Goal: Task Accomplishment & Management: Manage account settings

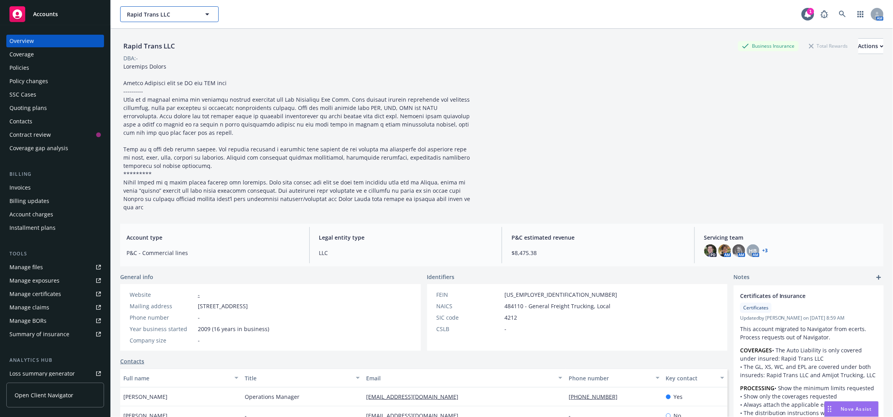
click at [158, 13] on span "Rapid Trans LLC" at bounding box center [161, 14] width 68 height 8
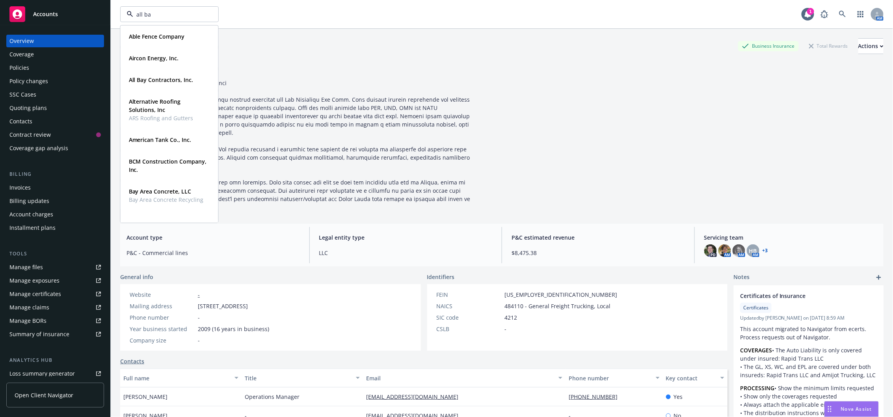
type input "all bay"
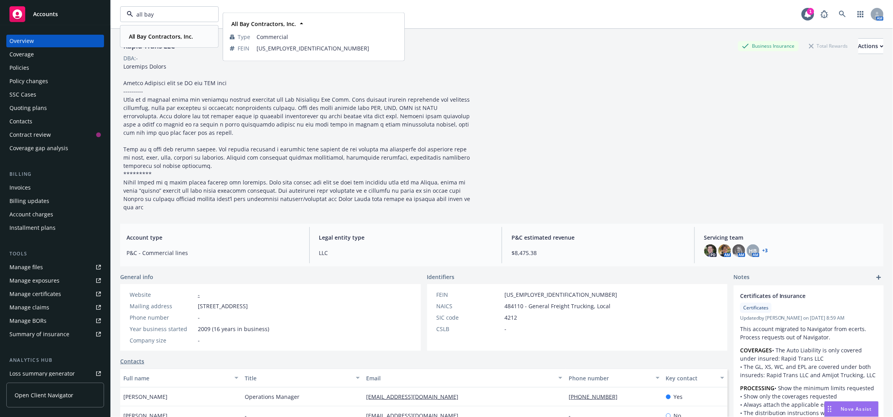
drag, startPoint x: 158, startPoint y: 37, endPoint x: 185, endPoint y: 108, distance: 76.2
click at [158, 37] on strong "All Bay Contractors, Inc." at bounding box center [161, 36] width 65 height 7
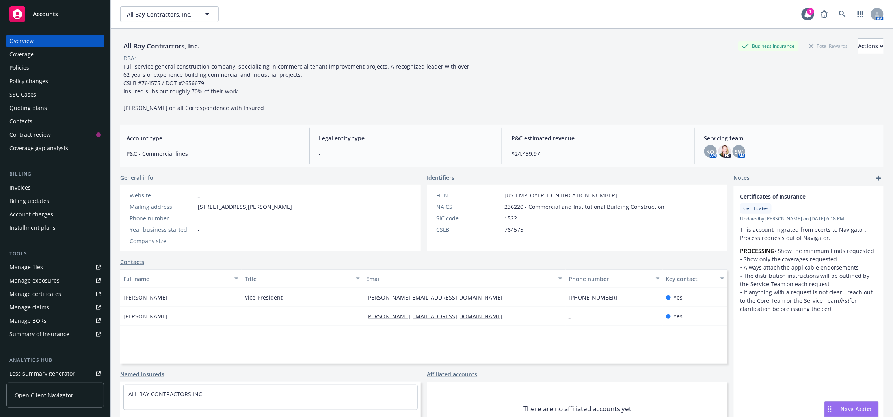
click at [32, 70] on div "Policies" at bounding box center [54, 67] width 91 height 13
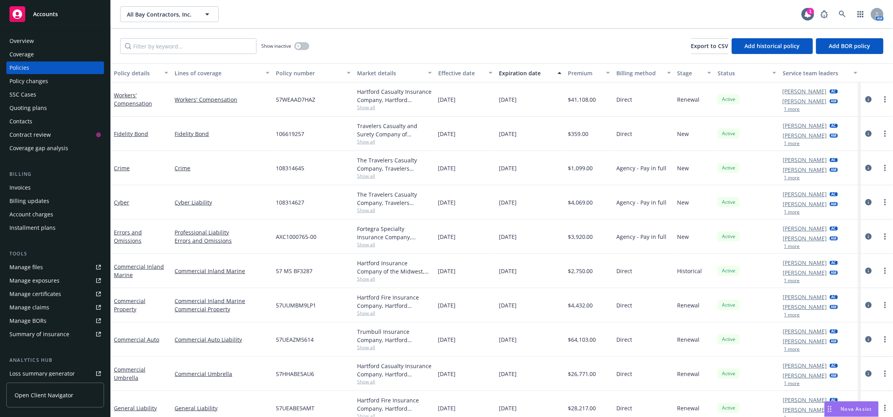
click at [32, 84] on div "Policy changes" at bounding box center [28, 81] width 39 height 13
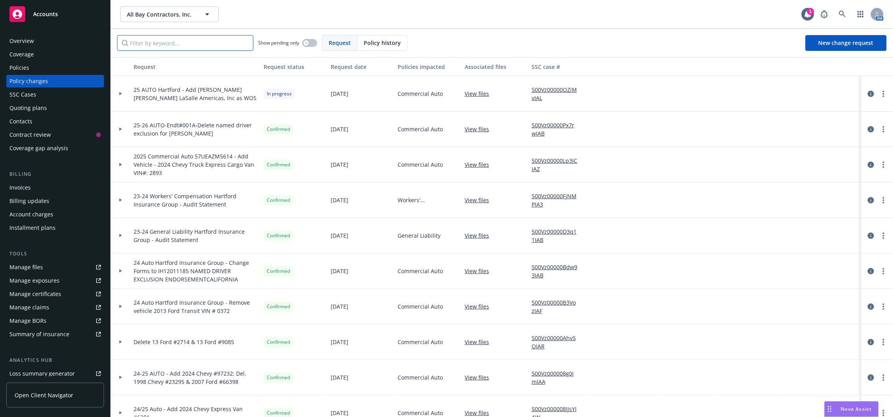
click at [203, 45] on input "Filter by keyword..." at bounding box center [185, 43] width 136 height 16
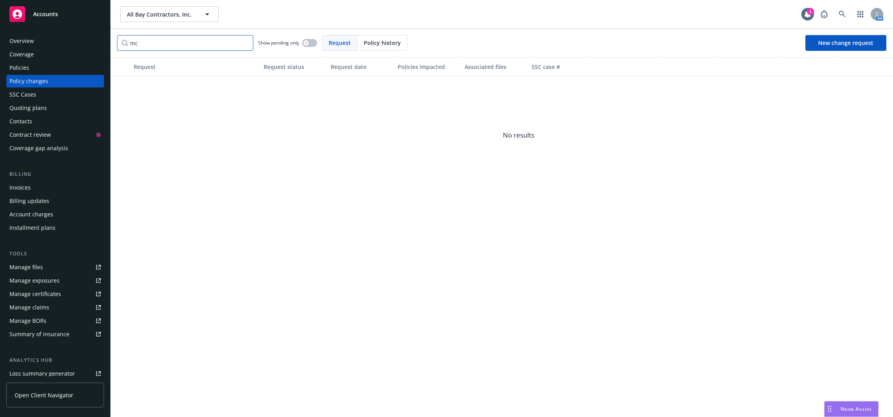
type input "m"
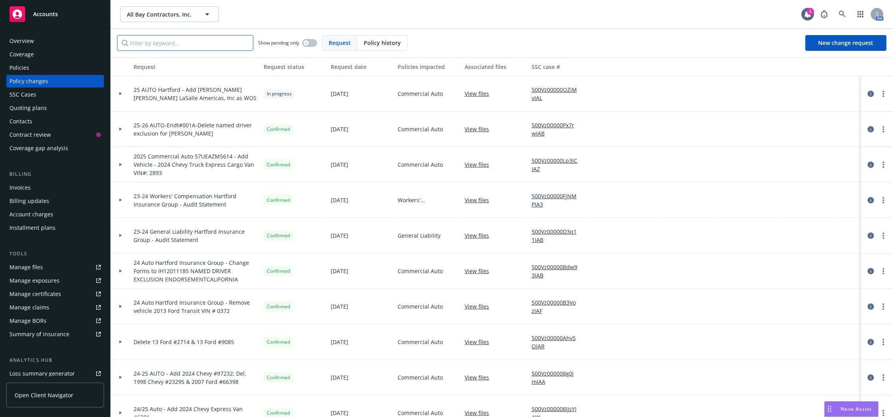
click at [191, 48] on input "Filter by keyword..." at bounding box center [185, 43] width 136 height 16
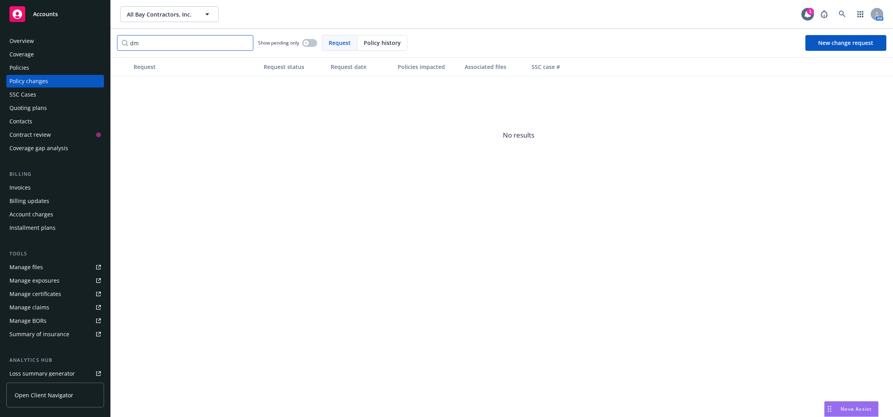
type input "d"
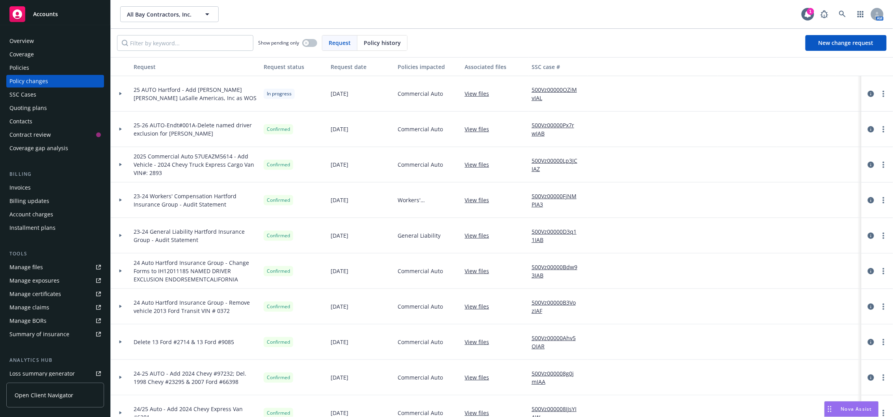
click at [52, 65] on div "Policies" at bounding box center [54, 67] width 91 height 13
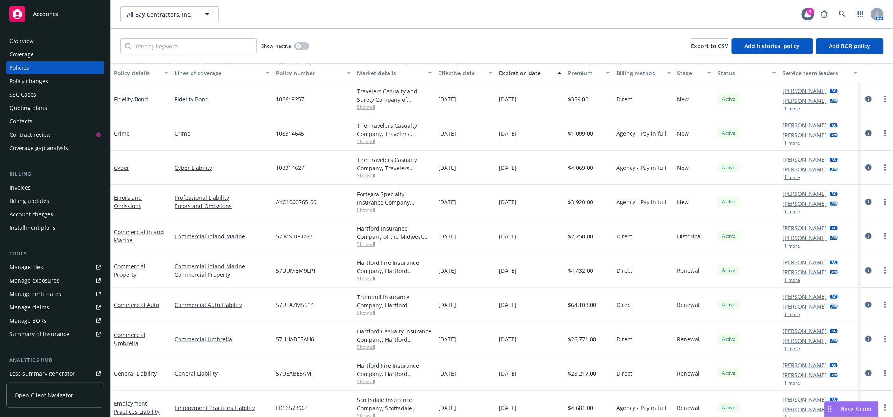
scroll to position [43, 0]
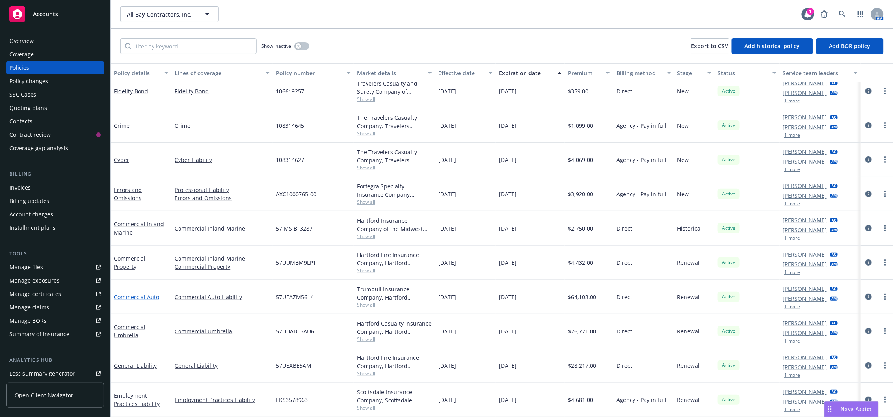
click at [155, 299] on link "Commercial Auto" at bounding box center [136, 296] width 45 height 7
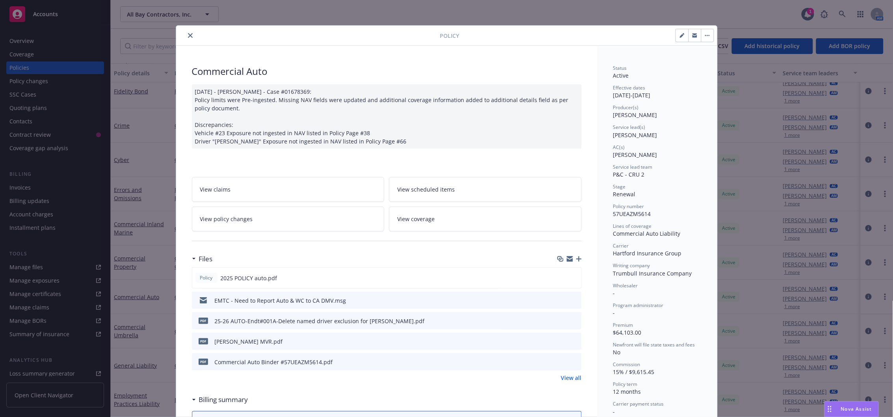
click at [576, 262] on icon "button" at bounding box center [579, 259] width 6 height 6
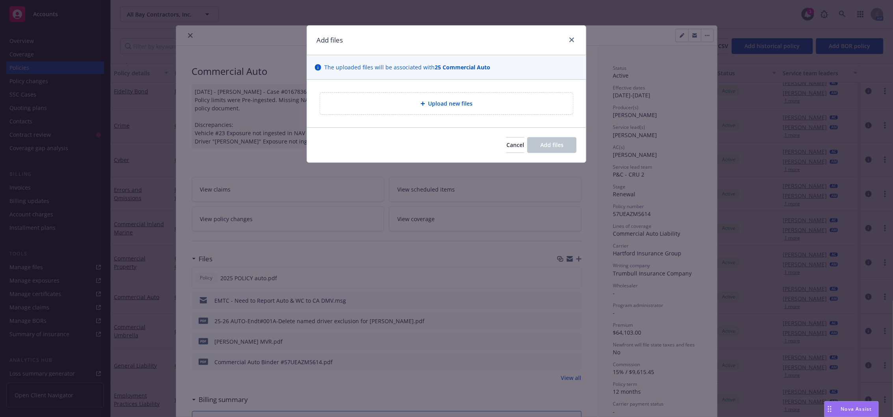
click at [408, 106] on div "Upload new files" at bounding box center [446, 104] width 253 height 22
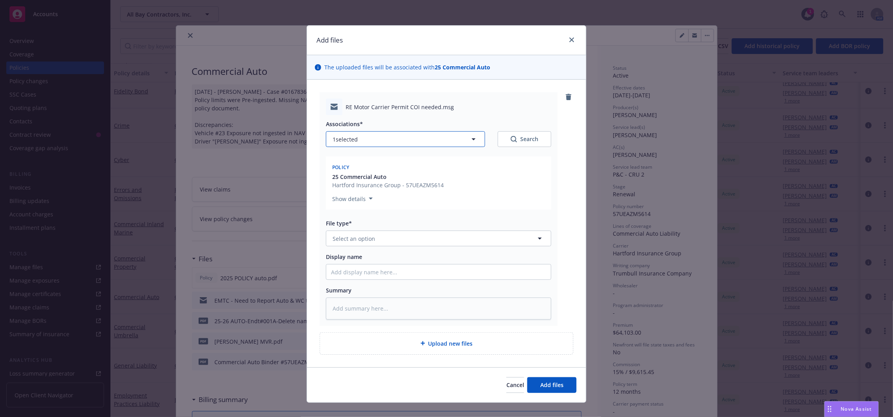
click at [417, 138] on button "1 selected" at bounding box center [405, 139] width 159 height 16
type textarea "x"
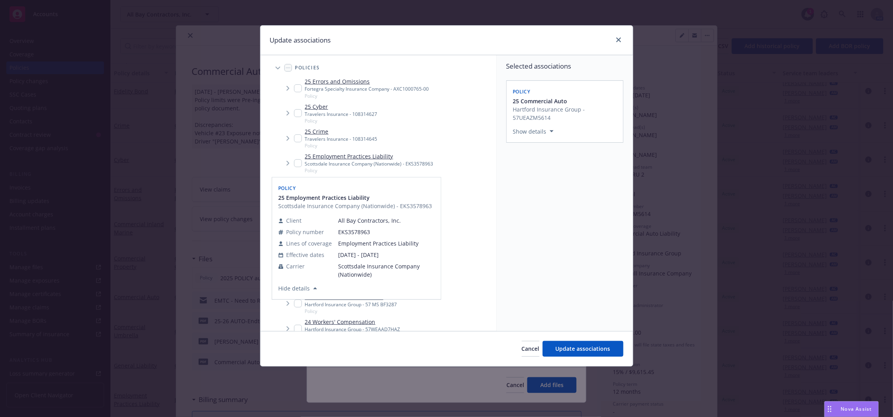
scroll to position [17, 0]
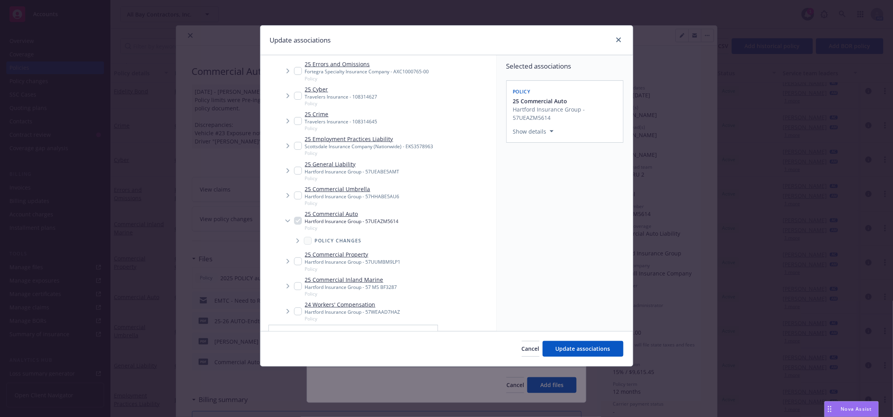
click at [295, 310] on input "Tree Example" at bounding box center [298, 311] width 8 height 8
checkbox input "true"
click at [585, 347] on span "Update associations" at bounding box center [583, 348] width 55 height 7
type textarea "x"
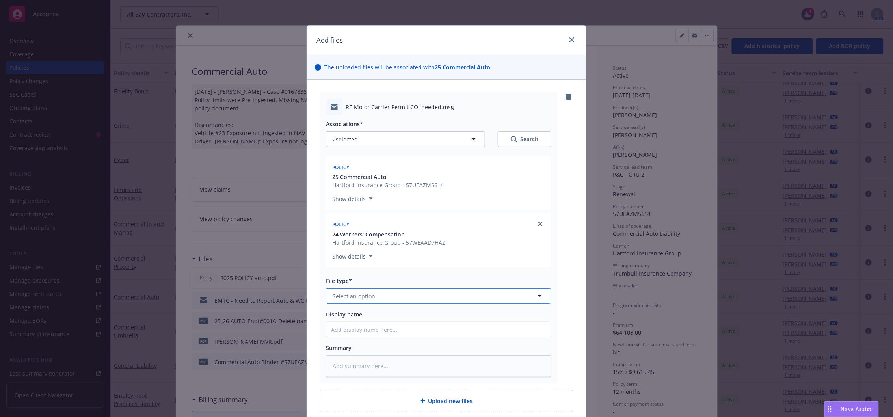
click at [351, 298] on span "Select an option" at bounding box center [354, 296] width 43 height 8
type input "request"
type textarea "x"
type input "E"
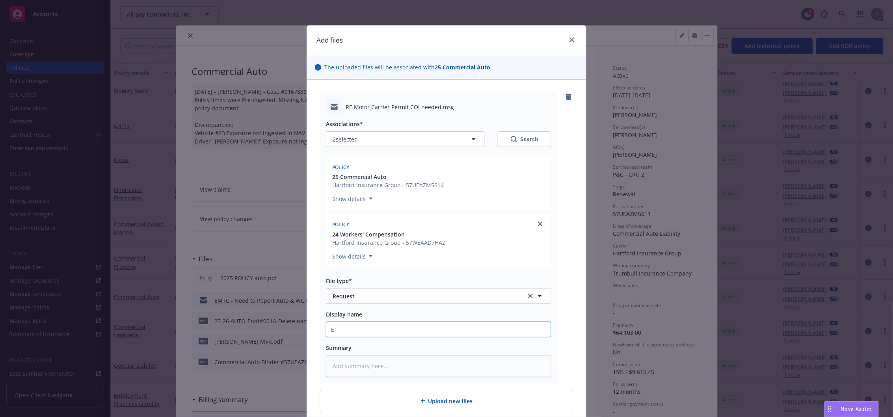
type textarea "x"
type input "EM"
type textarea "x"
type input "EMT"
type textarea "x"
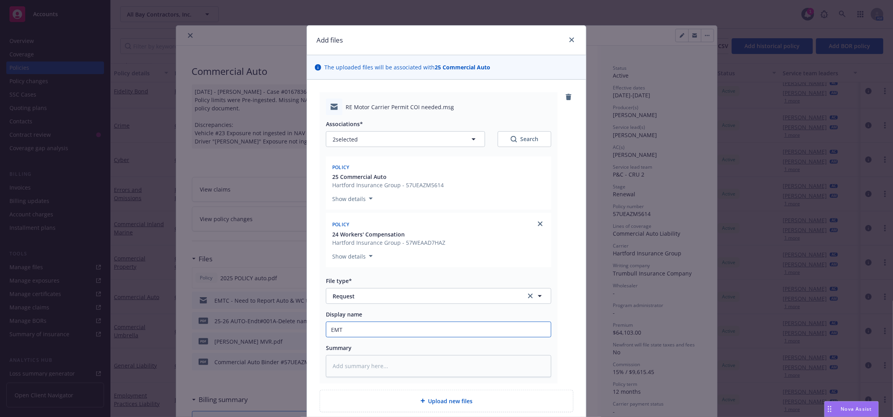
type input "EMTI"
type textarea "x"
type input "EMTI"
type textarea "x"
type input "EMTI"
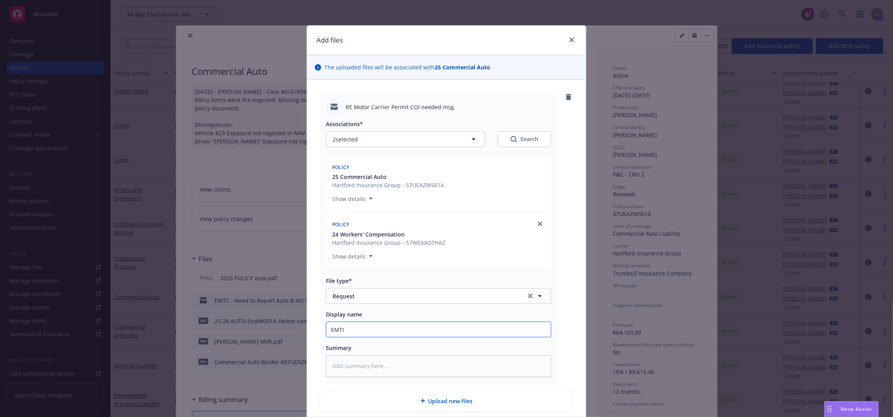
type textarea "x"
type input "EMTI"
type textarea "x"
type input "EMTI -"
type textarea "x"
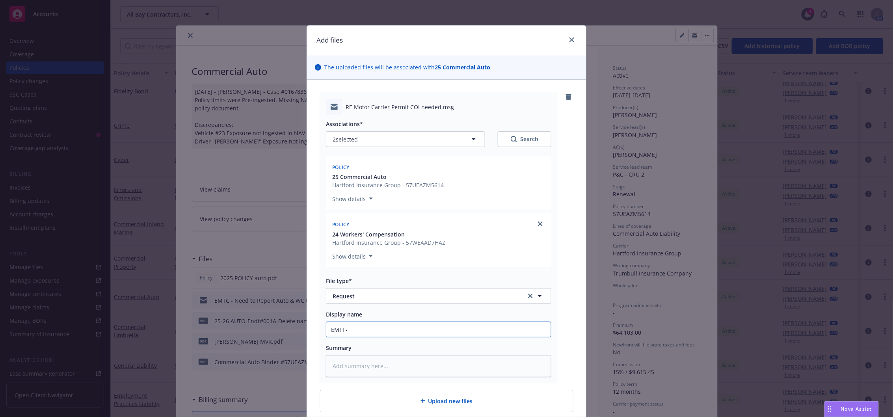
type input "EMTI -"
type textarea "x"
type input "EMTI - W"
type textarea "x"
type input "EMTI - Wi"
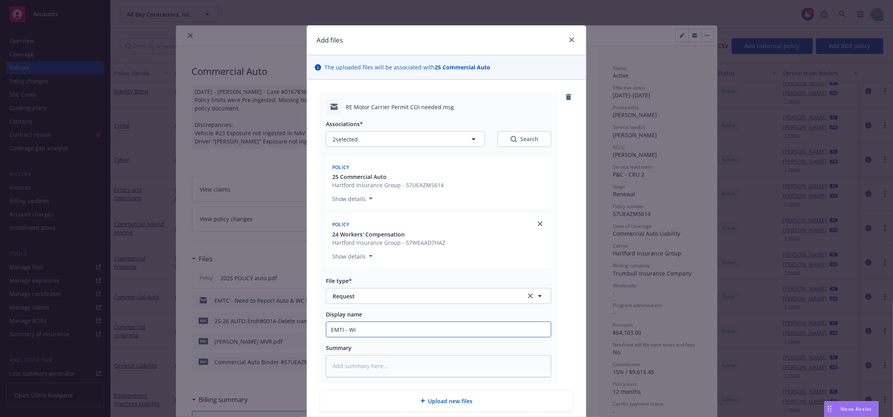
type textarea "x"
type input "EMTI - Wil"
type textarea "x"
type input "EMTI - [PERSON_NAME]"
type textarea "x"
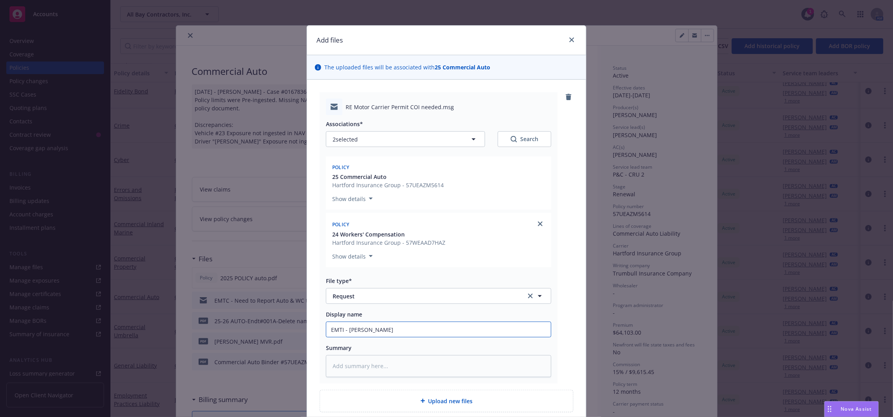
type input "EMTI - [PERSON_NAME] d"
type textarea "x"
type input "EMTI - [PERSON_NAME] dv"
type textarea "x"
type input "EMTI - [PERSON_NAME]"
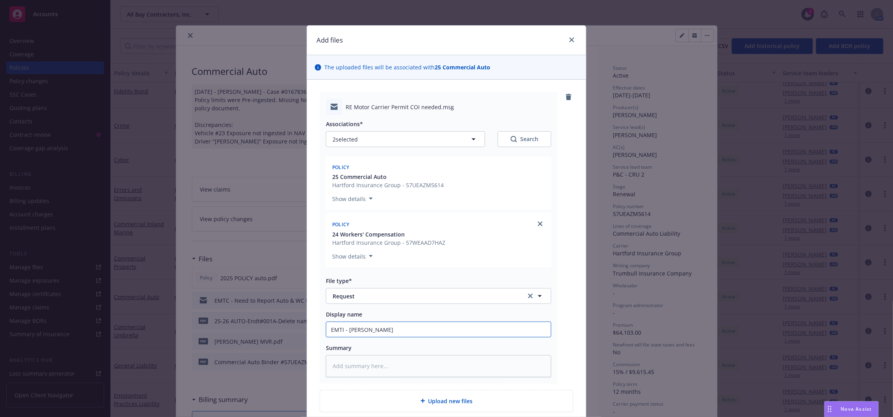
type textarea "x"
type input "EMTI - [PERSON_NAME] dvise"
type textarea "x"
type input "EMTI - [PERSON_NAME] dvise"
type textarea "x"
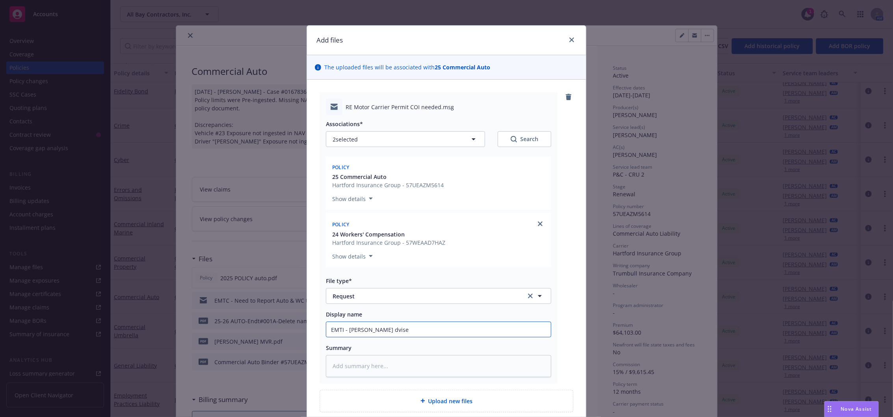
type input "EMTI - [PERSON_NAME] dvise"
type textarea "x"
type input "EMTI - [PERSON_NAME]"
type textarea "x"
type input "EMTI - [PERSON_NAME] dvi"
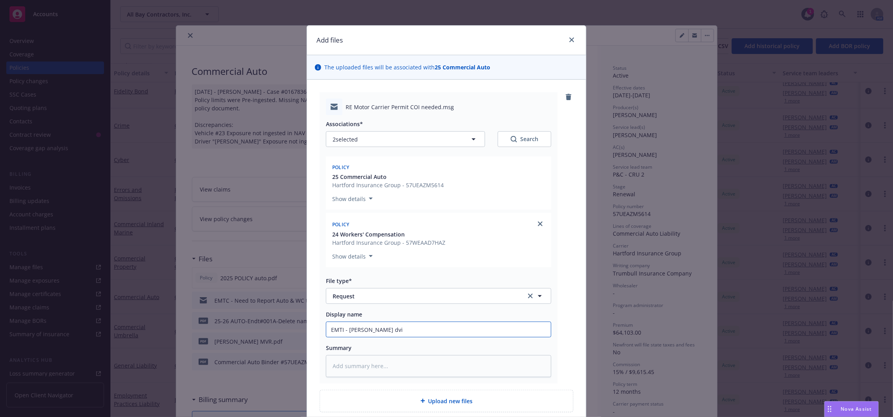
type textarea "x"
type input "EMTI - [PERSON_NAME] dv"
type textarea "x"
type input "EMTI - [PERSON_NAME] d"
type textarea "x"
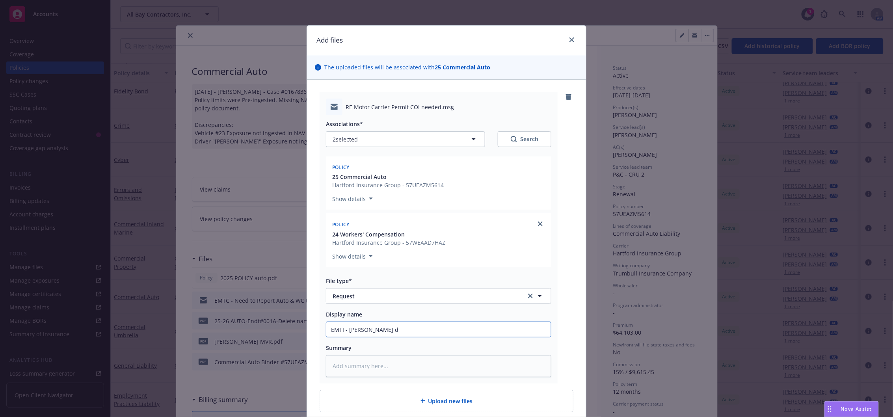
type input "EMTI - [PERSON_NAME]"
type textarea "x"
type input "EMTI - [PERSON_NAME]"
type textarea "x"
type input "EMTI - Will"
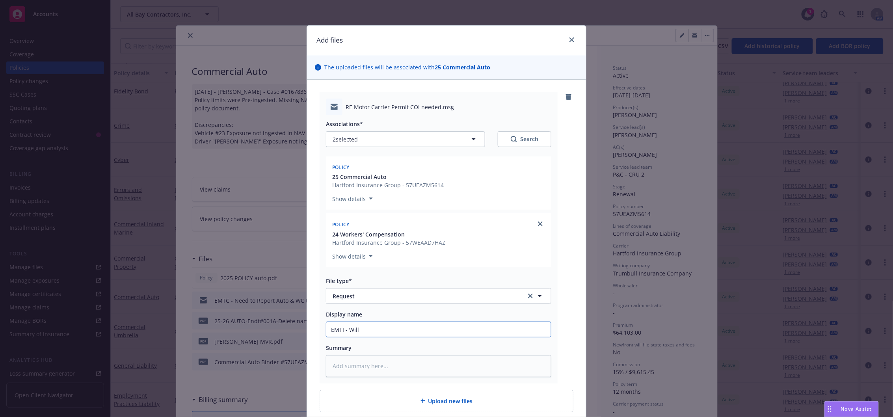
type textarea "x"
type input "EMTI - Will"
type textarea "x"
type input "EMTI - Will a"
type textarea "x"
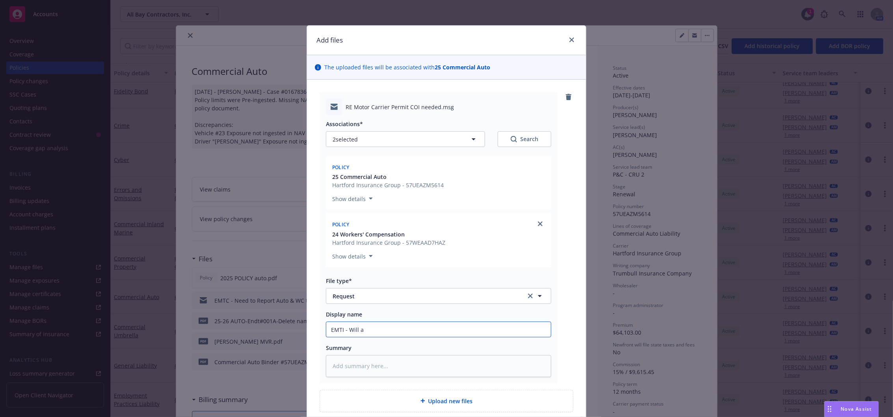
type input "EMTI - Will ad"
type textarea "x"
type input "EMTI - Will adv"
type textarea "x"
type input "EMTI - Will advi"
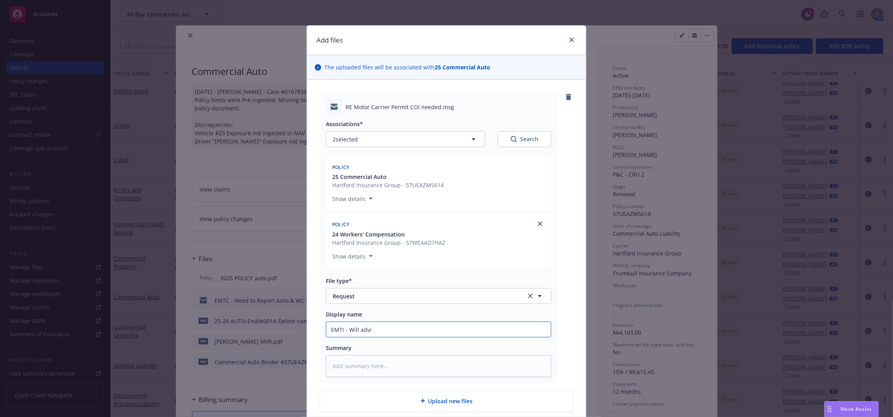
type textarea "x"
type input "EMTI - Will advis"
type textarea "x"
type input "EMTI - Will advise"
type textarea "x"
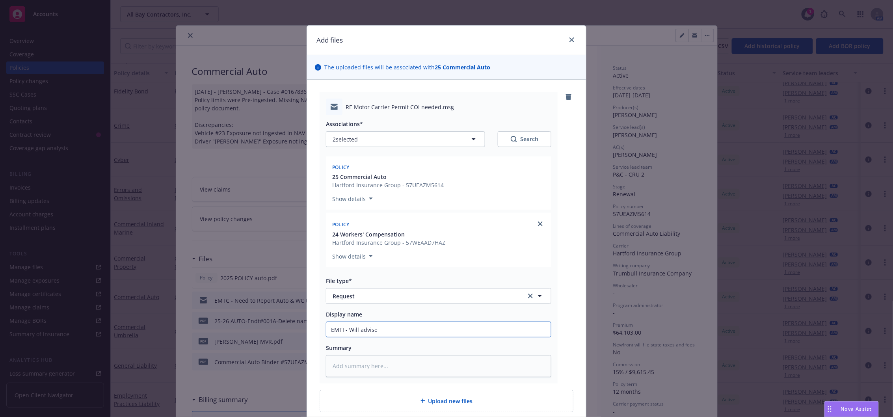
type input "EMTI - Will advise"
type textarea "x"
type input "EMTI - Will advise w"
type textarea "x"
type input "EMTI - Will advise wh"
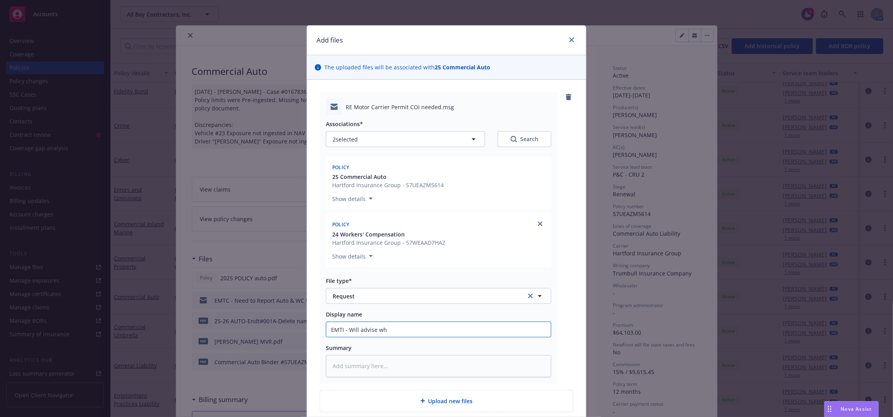
type textarea "x"
type input "EMTI - Will advise whe"
type textarea "x"
type input "EMTI - Will advise when"
type textarea "x"
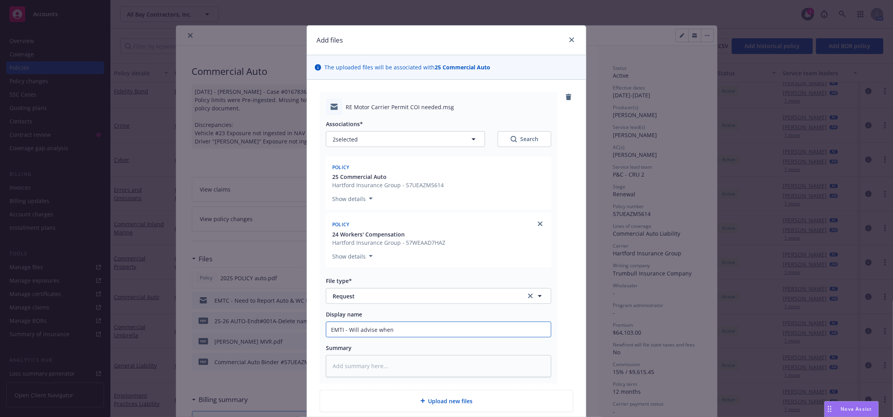
type input "EMTI - Will advise when"
type textarea "x"
type input "EMTI - Will advise when e"
type textarea "x"
type input "EMTI - Will advise when en"
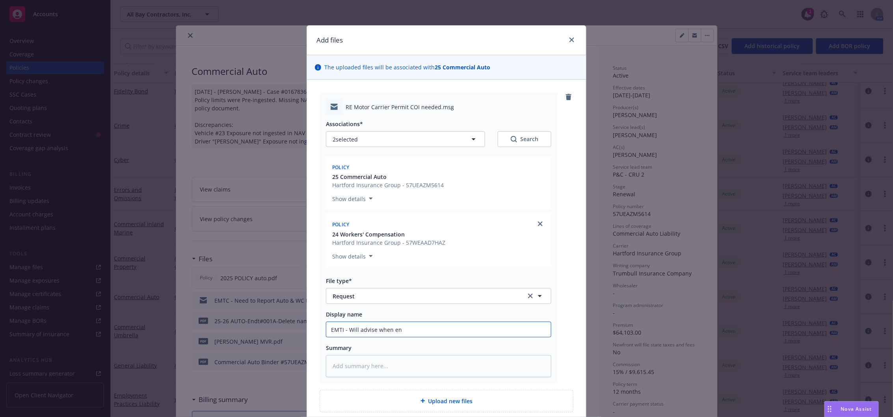
type textarea "x"
type input "EMTI - Will advise when end"
type textarea "x"
type input "EMTI - Will advise when endt"
type textarea "x"
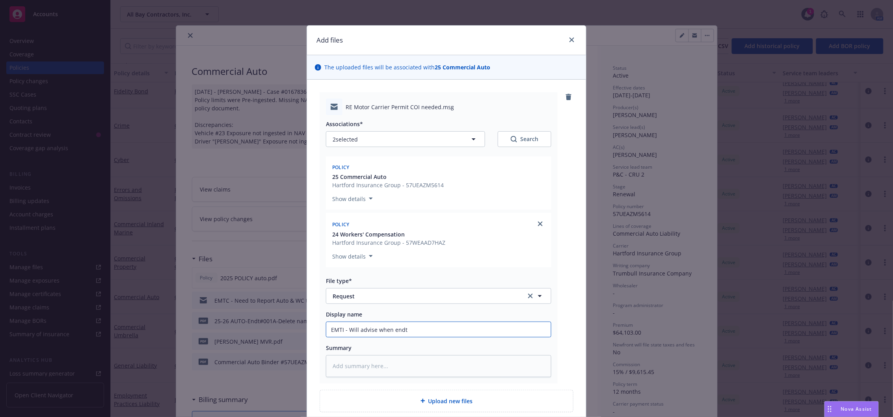
type input "EMTI - Will advise when endt"
type textarea "x"
type input "EMTI - Will advise when endt"
type textarea "x"
type input "EMTI - Will advise when end"
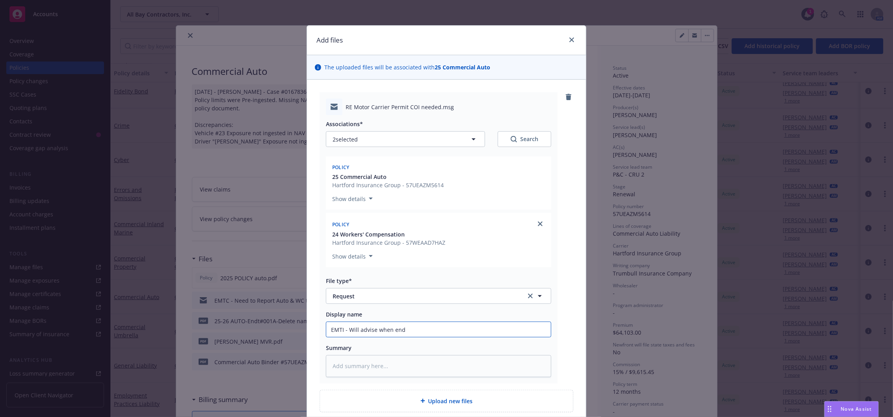
type textarea "x"
type input "EMTI - Will advise when en"
type textarea "x"
type input "EMTI - Will advise when e"
type textarea "x"
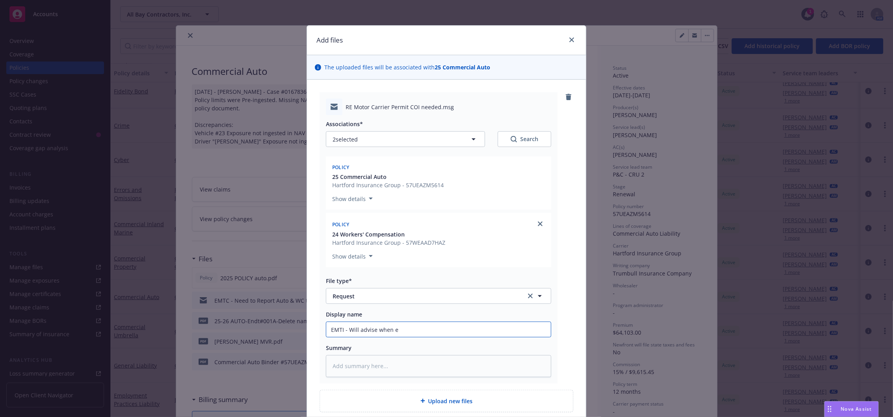
type input "EMTI - Will advise when"
type textarea "x"
type input "EMTI - Will advise when M"
type textarea "x"
type input "EMTI - Will advise when"
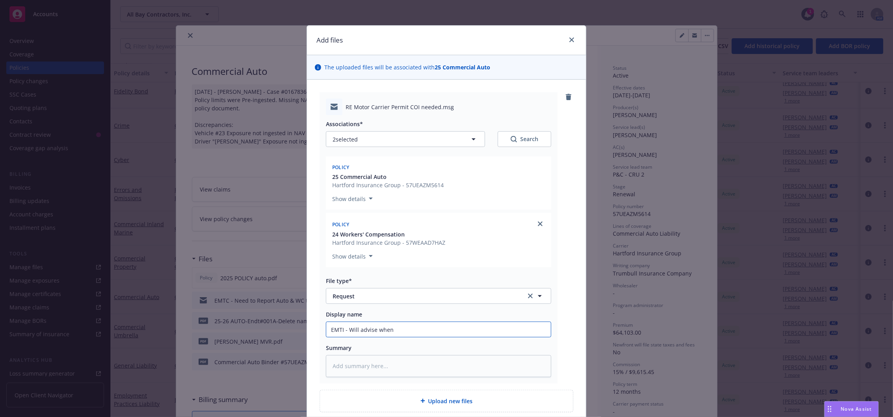
type textarea "x"
type input "EMTI - Will advise when D"
type textarea "x"
type input "EMTI - Will advise when DMV"
type textarea "x"
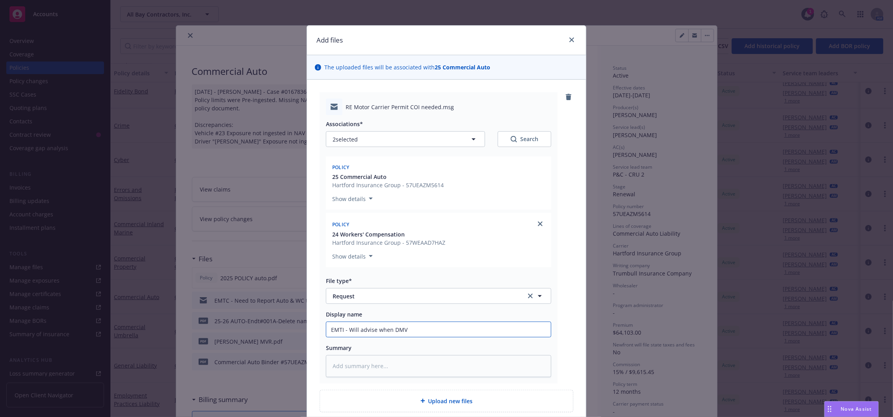
type input "EMTI - Will advise when DMV"
type textarea "x"
type input "EMTI - Will advise when DMV i"
type textarea "x"
type input "EMTI - Will advise when DMV is"
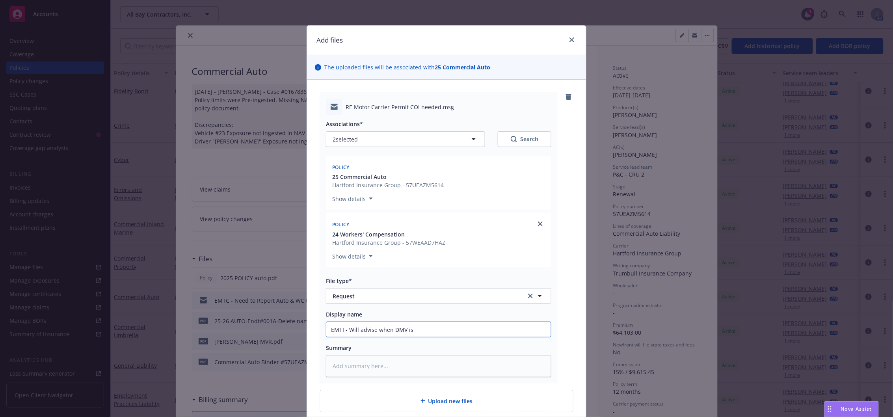
type textarea "x"
type input "EMTI - Will advise when DMV is n"
type textarea "x"
type input "EMTI - Will advise when DMV is no"
type textarea "x"
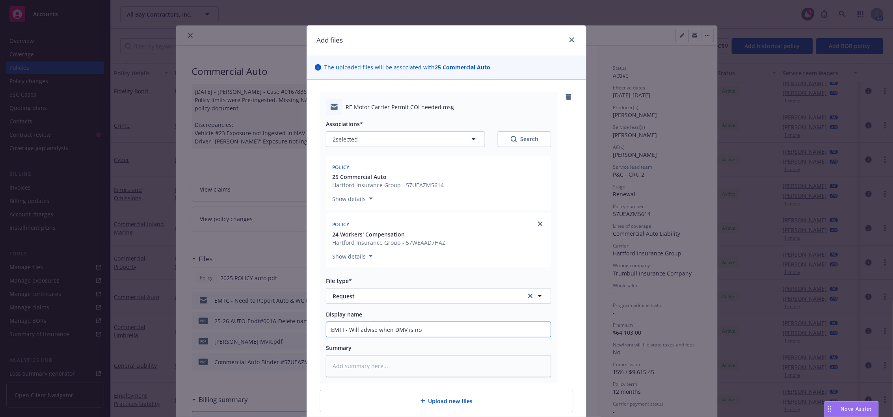
type input "EMTI - Will advise when DMV is not"
type textarea "x"
type input "EMTI - Will advise when DMV is noti"
type textarea "x"
type input "EMTI - Will advise when DMV is notif"
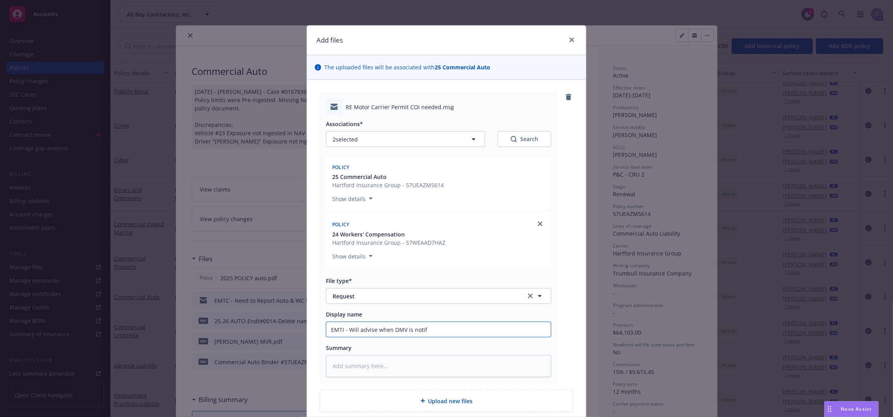
type textarea "x"
type input "EMTI - Will advise when DMV is notific"
type textarea "x"
type input "EMTI - Will advise when DMV is notifice"
type textarea "x"
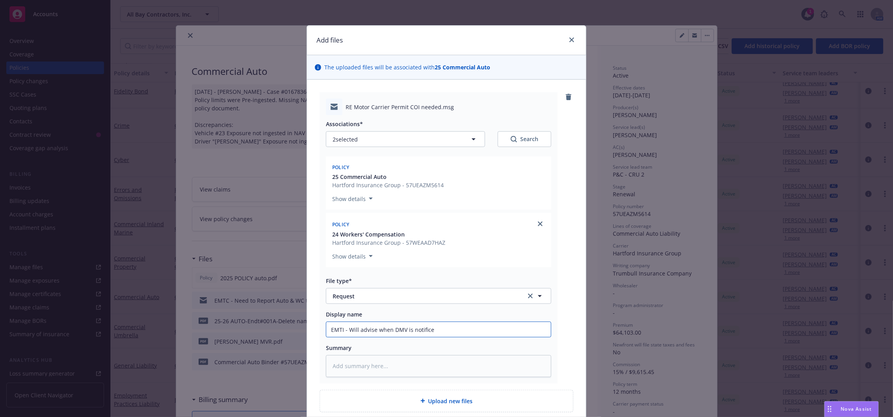
type input "EMTI - Will advise when DMV is notificed"
type textarea "x"
type input "EMTI - Will advise when DMV is notifice"
type textarea "x"
type input "EMTI - Will advise when DMV is notific"
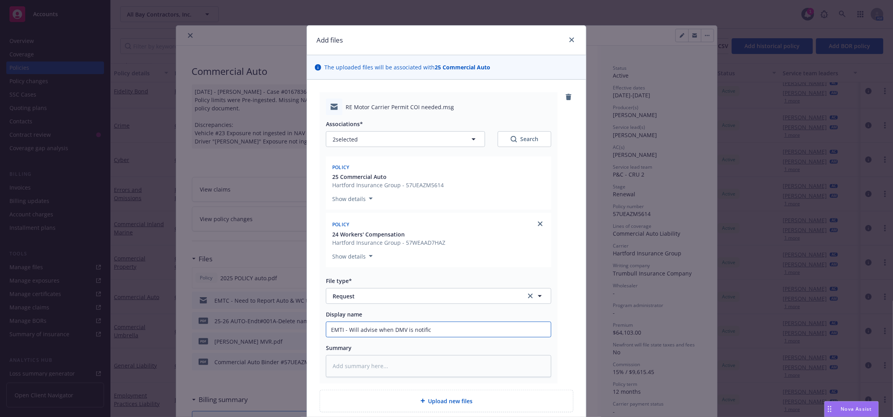
type textarea "x"
type input "EMTI - Will advise when DMV is notifi"
type textarea "x"
type input "EMTI - Will advise when DMV is notifie"
type textarea "x"
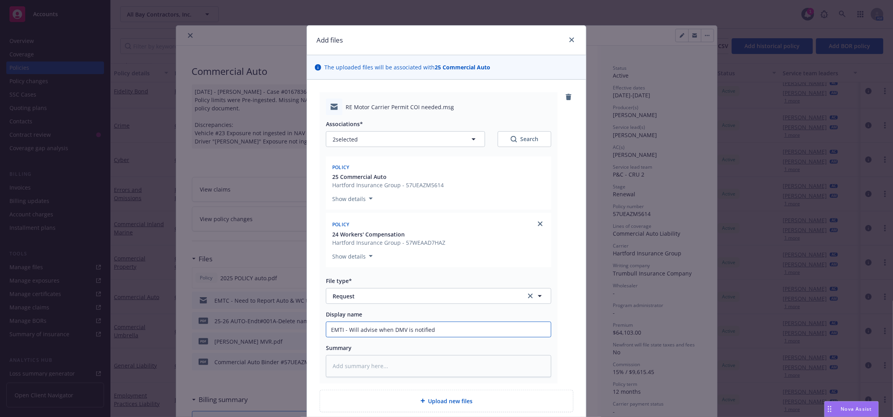
type input "EMTI - Will advise when DMV is notified"
type textarea "x"
type textarea "R"
type textarea "x"
type textarea "RE"
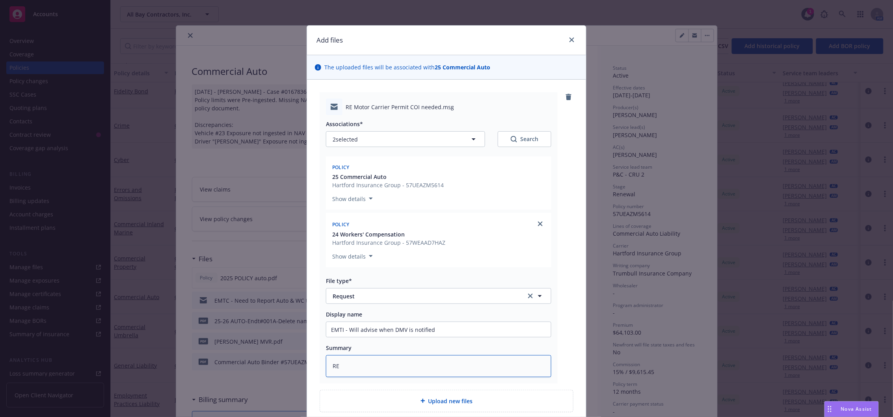
type textarea "x"
type textarea "RE:"
type textarea "x"
type textarea "RE:"
type textarea "x"
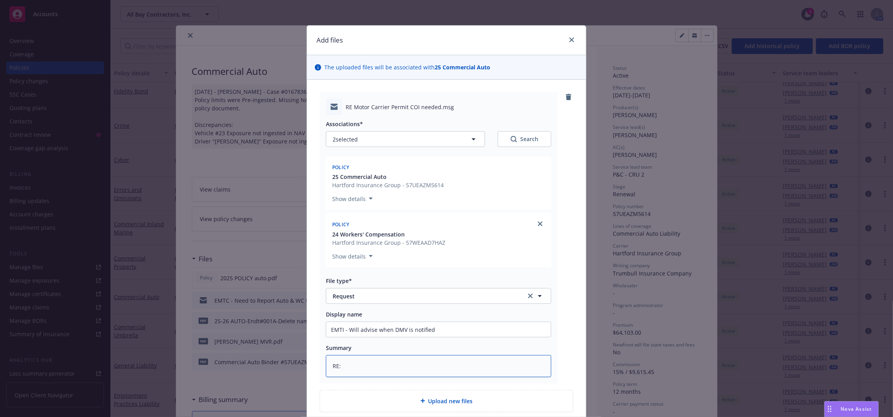
type textarea "RE: D"
type textarea "x"
type textarea "RE: DM"
type textarea "x"
type textarea "RE: DMV"
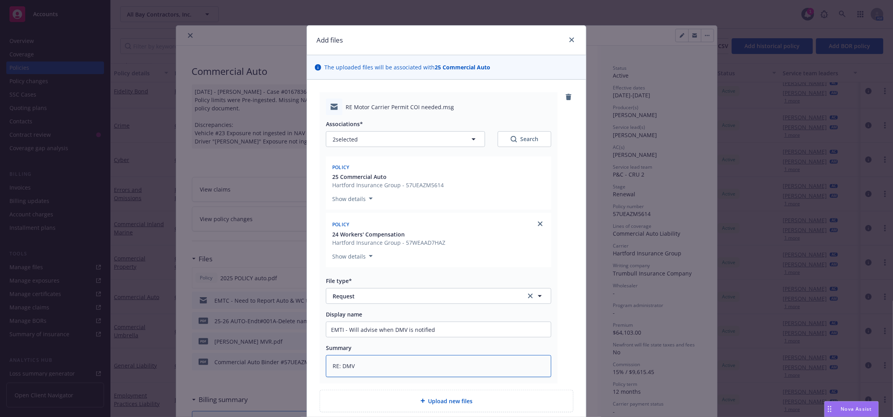
type textarea "x"
type textarea "RE: DMV r"
type textarea "x"
type textarea "RE: DMV re"
type textarea "x"
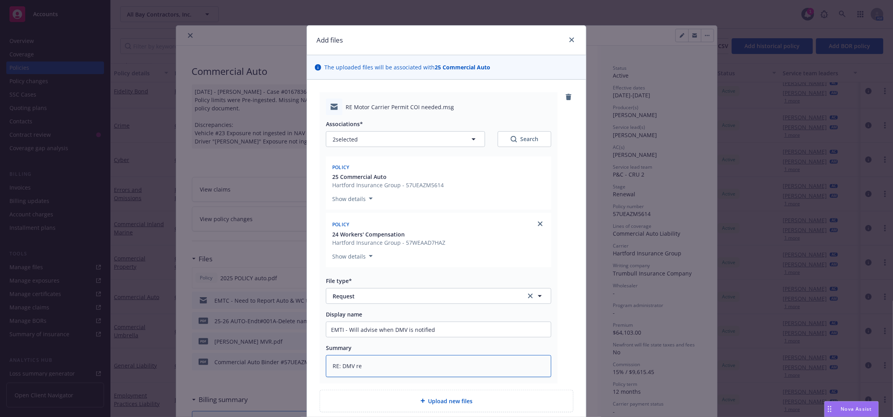
type textarea "RE: DMV rep"
type textarea "x"
type textarea "RE: DMV repo"
type textarea "x"
type textarea "RE: DMV repor"
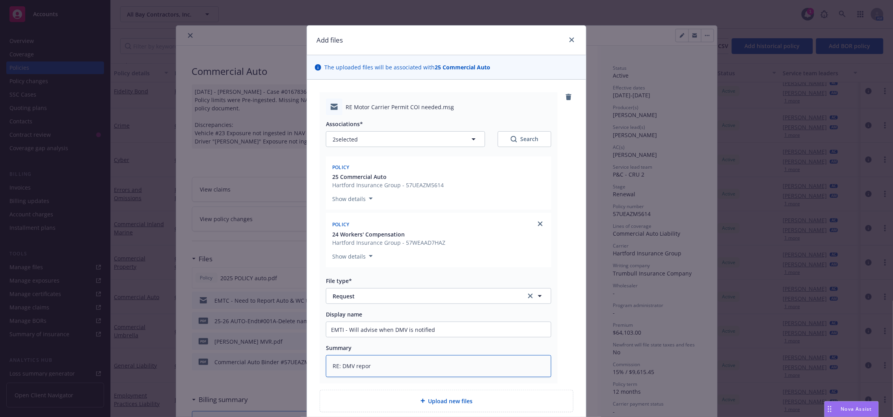
type textarea "x"
type textarea "RE: DMV report"
type textarea "x"
type textarea "RE: DMV reporte"
type textarea "x"
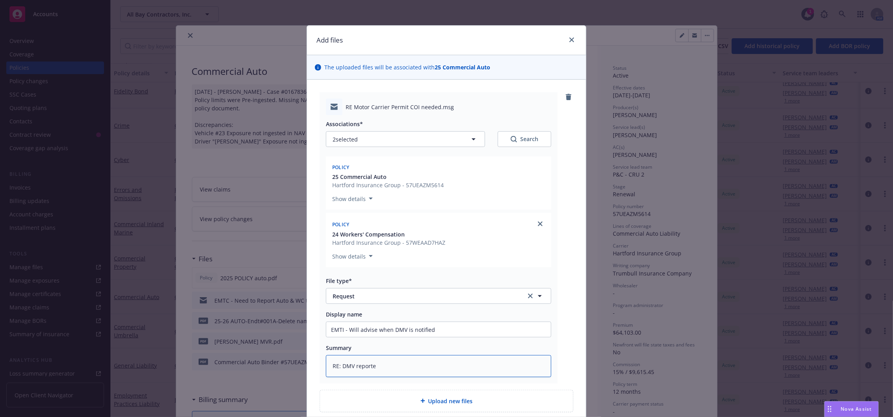
type textarea "RE: DMV reported"
type textarea "x"
type textarea "RE: DMV reported f"
type textarea "x"
type textarea "RE: DMV reported fo"
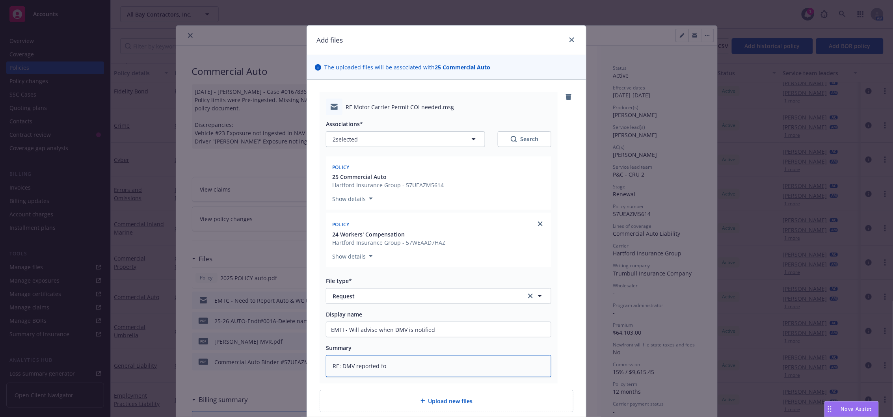
type textarea "x"
type textarea "RE: DMV reported for"
type textarea "x"
type textarea "RE: DMV reported for"
type textarea "x"
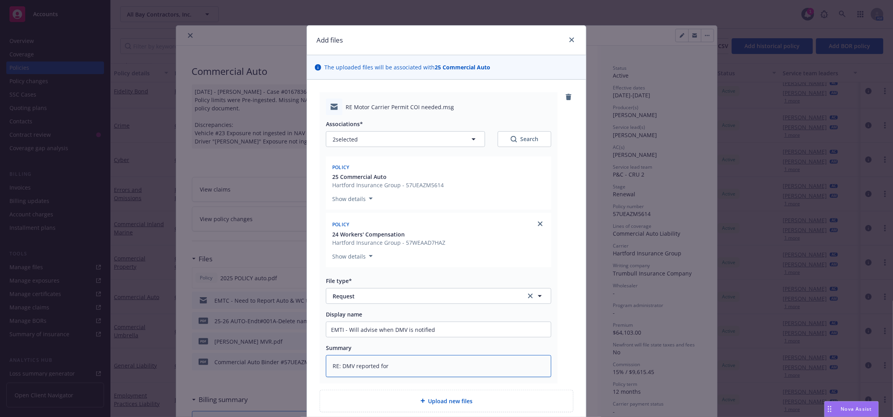
type textarea "RE: DMV reported for A"
type textarea "x"
type textarea "RE: DMV reported for Au"
type textarea "x"
type textarea "RE: DMV reported for Aut"
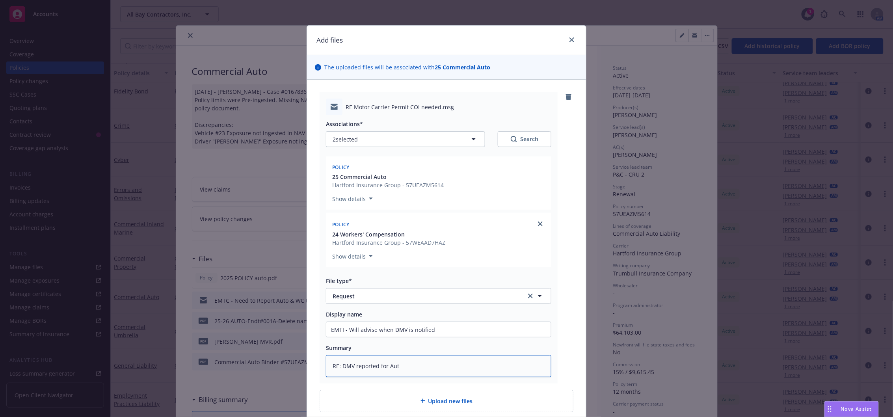
type textarea "x"
type textarea "RE: DMV reported for Auto"
type textarea "x"
type textarea "RE: DMV reported for Auto"
type textarea "x"
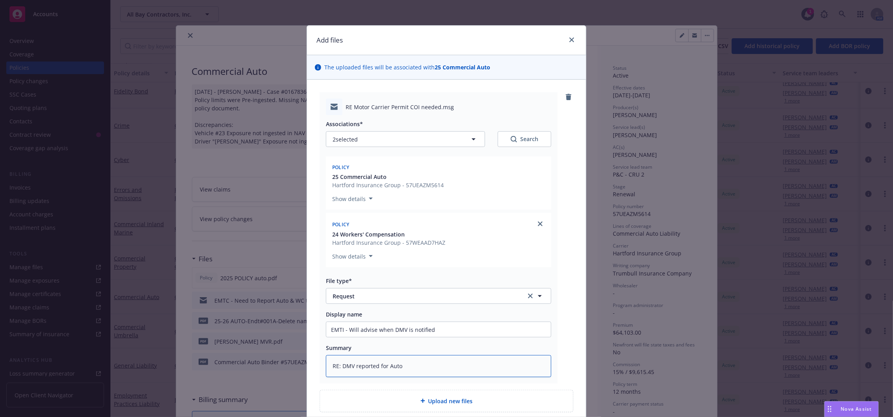
type textarea "RE: DMV reported for Auto &"
type textarea "x"
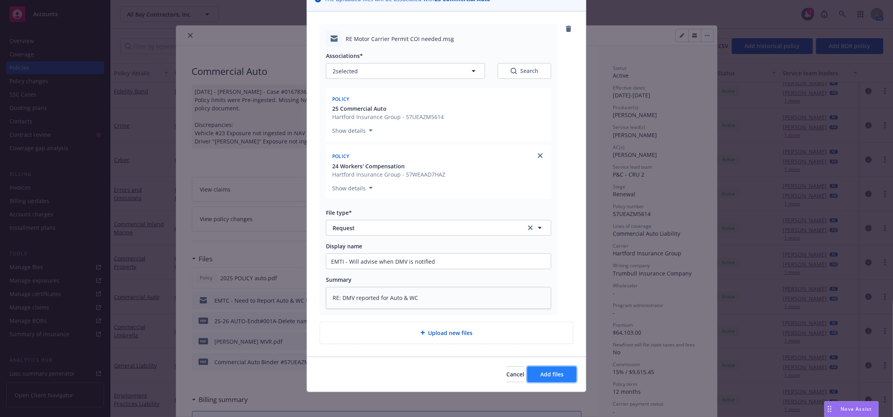
click at [557, 372] on span "Add files" at bounding box center [551, 373] width 23 height 7
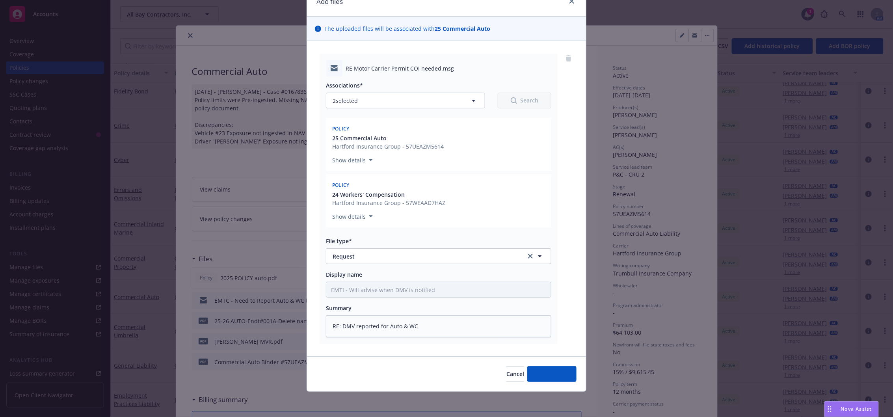
scroll to position [38, 0]
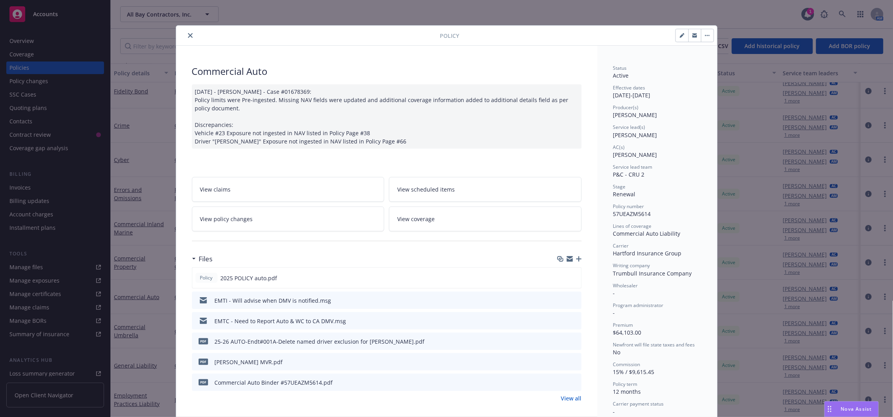
drag, startPoint x: 187, startPoint y: 34, endPoint x: 64, endPoint y: 65, distance: 126.7
click at [188, 34] on icon "close" at bounding box center [190, 35] width 5 height 5
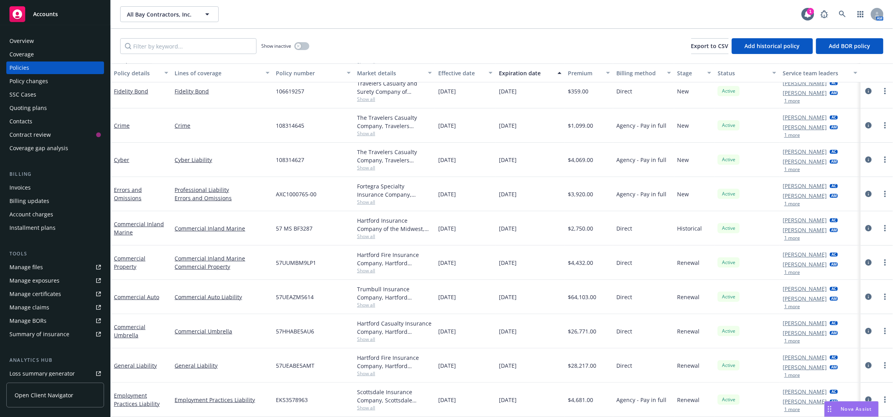
click at [33, 85] on div "Policy changes" at bounding box center [28, 81] width 39 height 13
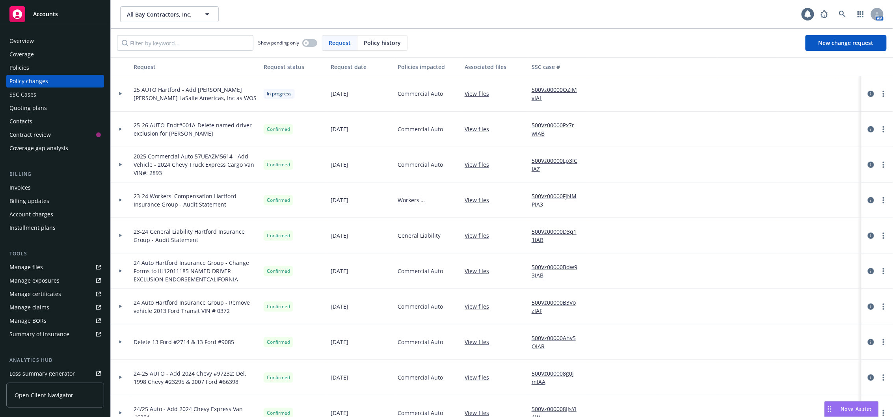
click at [33, 67] on div "Policies" at bounding box center [54, 67] width 91 height 13
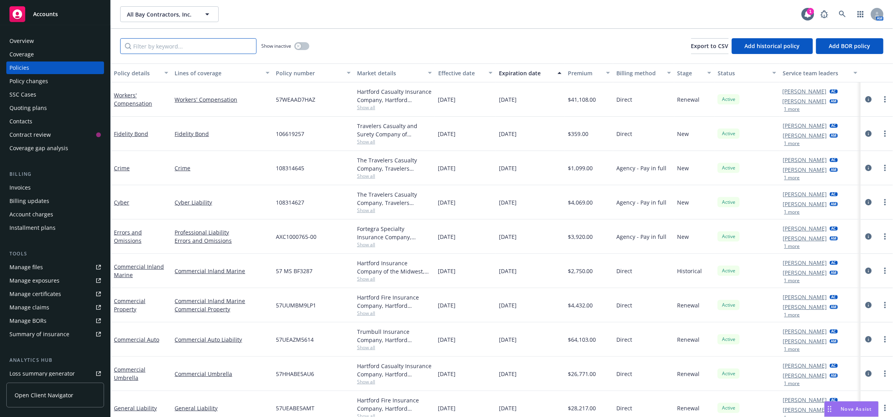
click at [158, 45] on input "Filter by keyword..." at bounding box center [188, 46] width 136 height 16
click at [865, 132] on icon "circleInformation" at bounding box center [868, 133] width 6 height 6
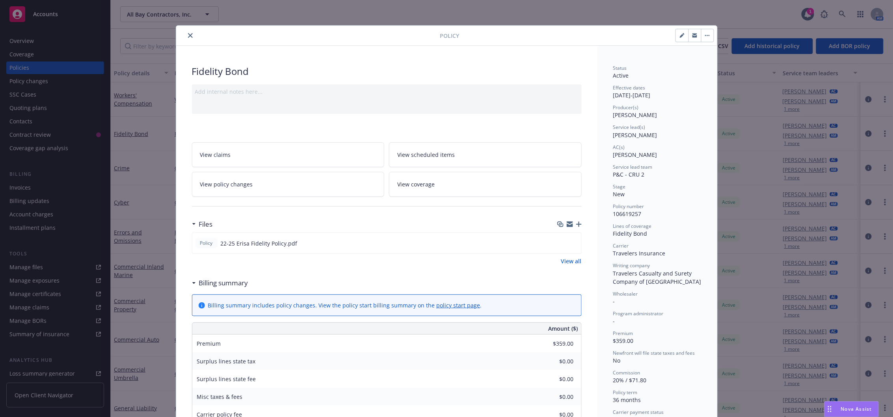
click at [680, 36] on icon "button" at bounding box center [682, 35] width 5 height 5
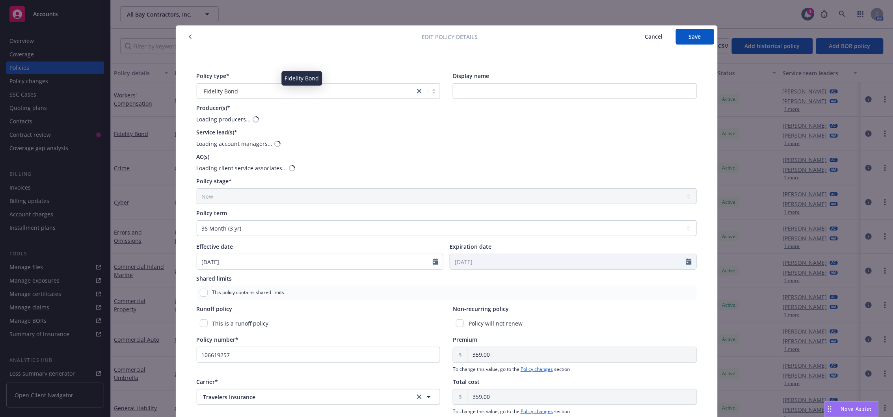
click at [246, 91] on div "Fidelity Bond" at bounding box center [306, 91] width 210 height 8
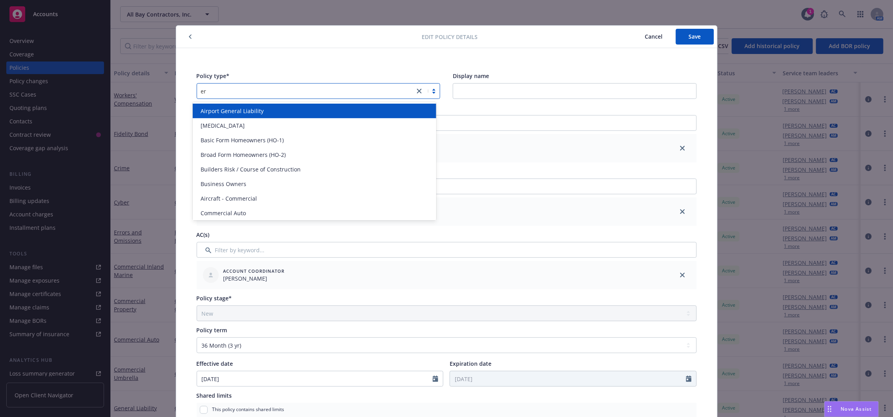
scroll to position [295, 0]
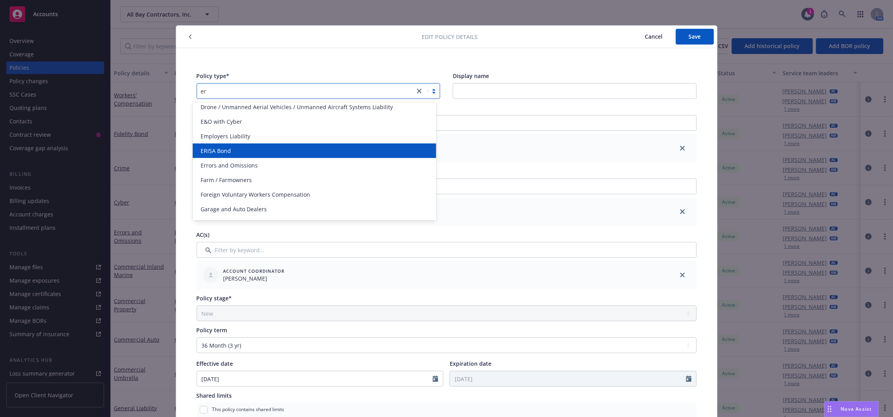
click at [244, 150] on div "ERISA Bond" at bounding box center [314, 151] width 234 height 8
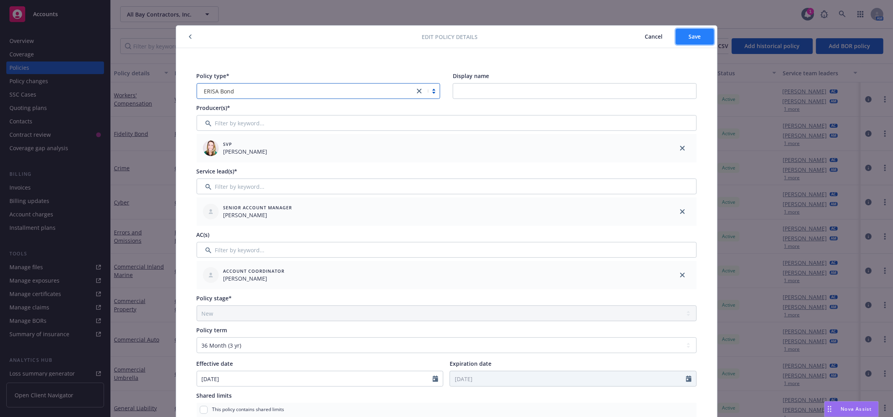
click at [689, 36] on span "Save" at bounding box center [695, 36] width 12 height 7
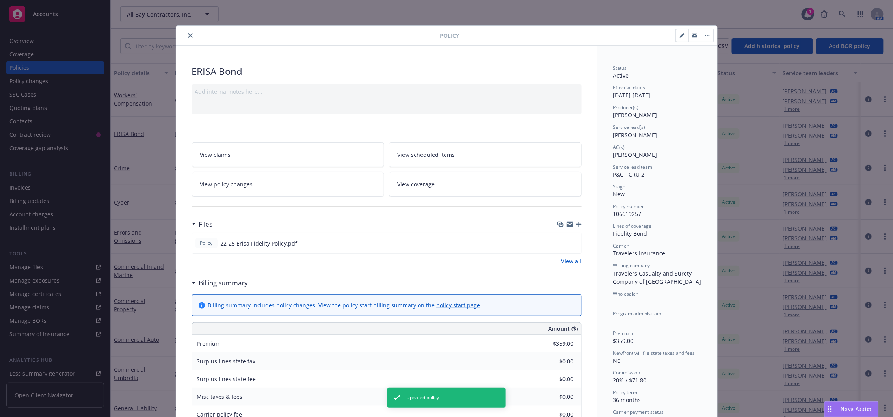
click at [706, 40] on button "button" at bounding box center [707, 35] width 13 height 13
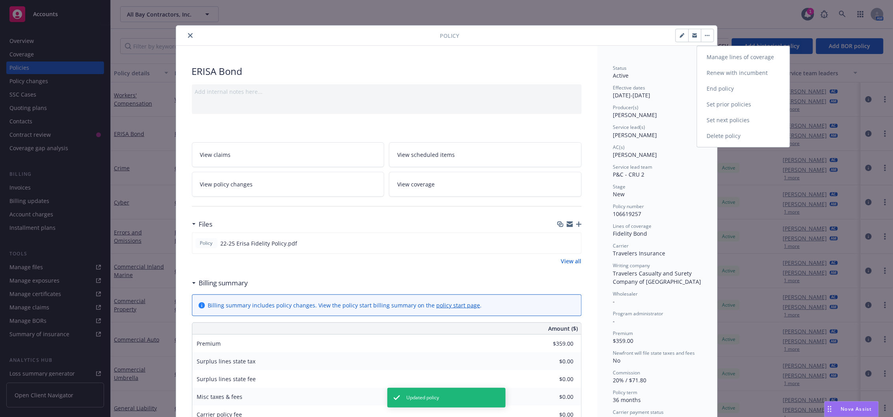
click at [727, 59] on link "Manage lines of coverage" at bounding box center [743, 57] width 93 height 16
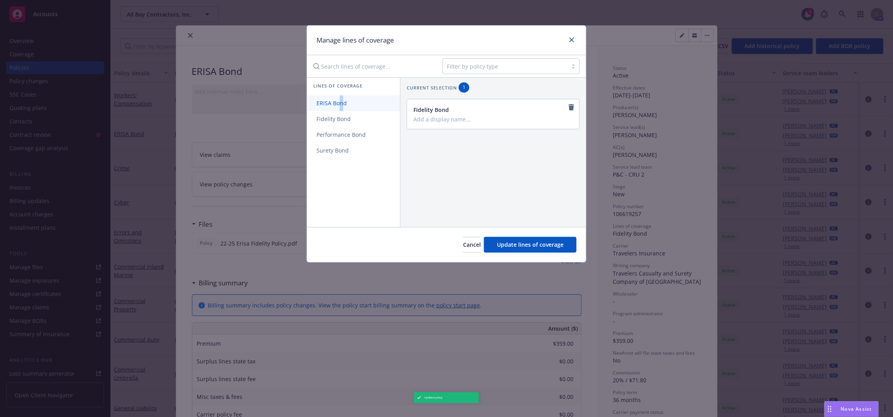
click at [340, 104] on span "ERISA Bond" at bounding box center [331, 102] width 49 height 7
click at [569, 138] on icon "remove" at bounding box center [572, 139] width 6 height 6
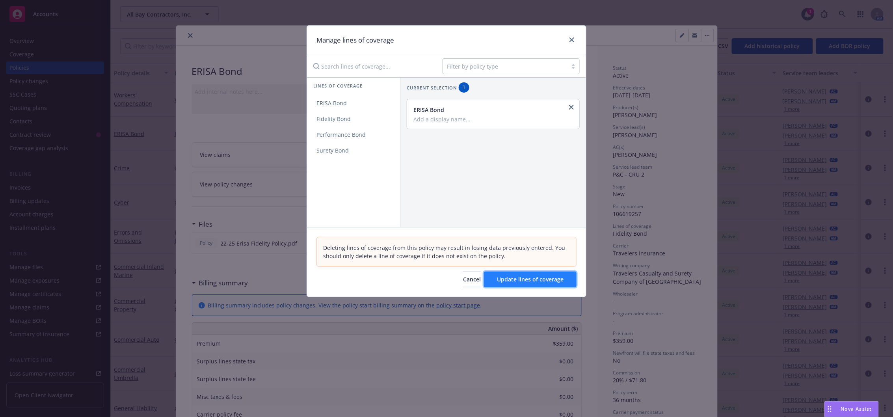
click at [536, 280] on span "Update lines of coverage" at bounding box center [530, 278] width 67 height 7
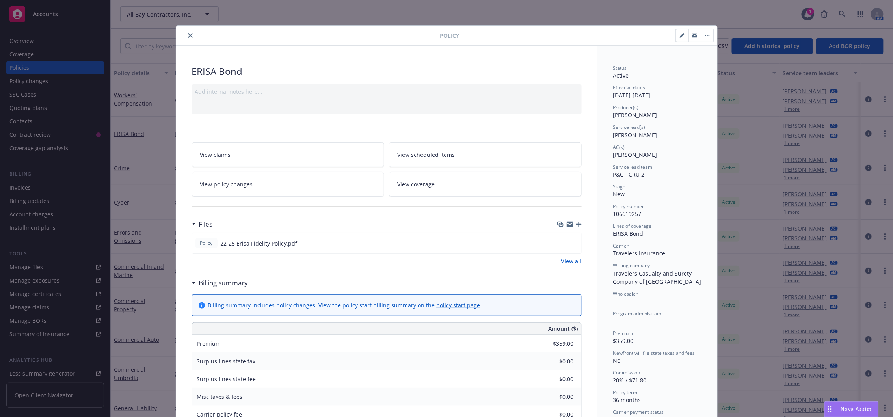
click at [188, 34] on icon "close" at bounding box center [190, 35] width 5 height 5
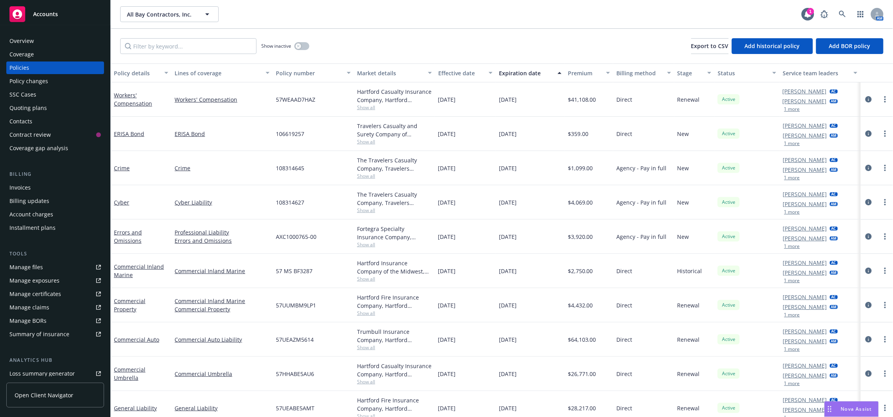
click at [45, 112] on div "Quoting plans" at bounding box center [27, 108] width 37 height 13
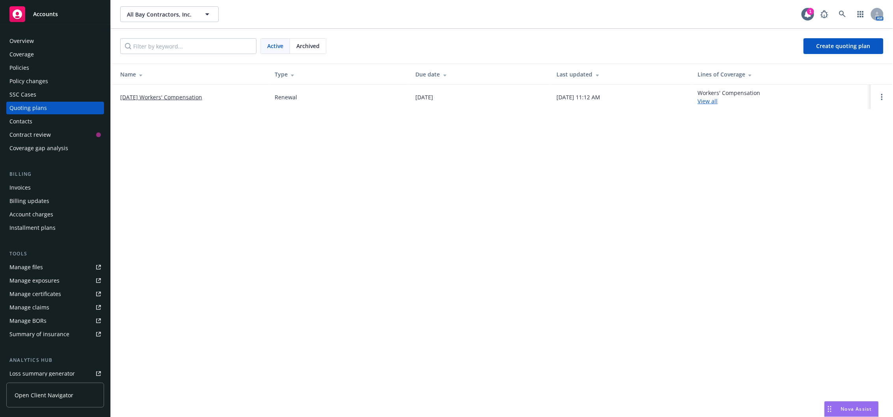
click at [20, 63] on div "Policies" at bounding box center [19, 67] width 20 height 13
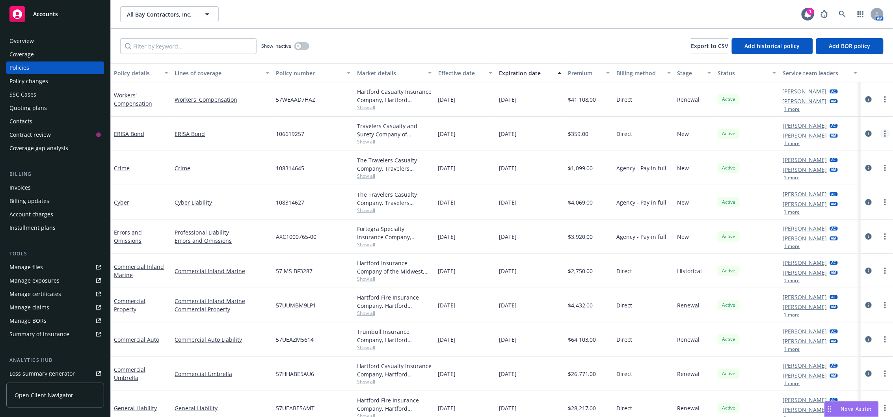
click at [880, 134] on link "more" at bounding box center [884, 133] width 9 height 9
click at [840, 165] on link "Renew with incumbent" at bounding box center [835, 166] width 93 height 16
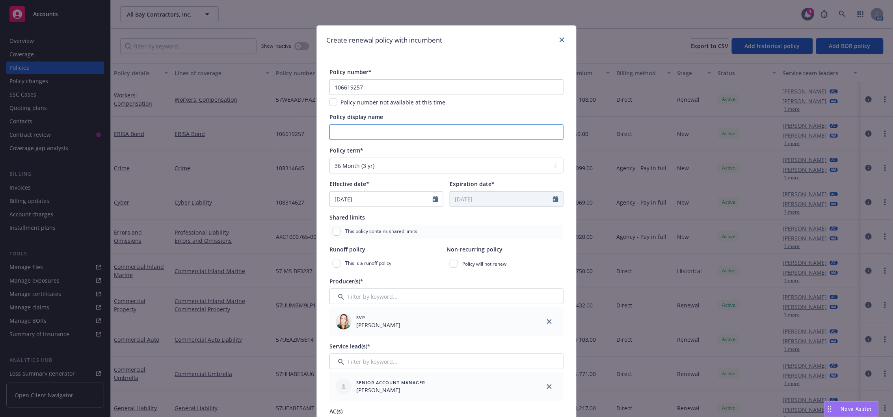
click at [381, 136] on input "Policy display name" at bounding box center [446, 132] width 234 height 16
click at [487, 115] on div "Policy display name" at bounding box center [446, 117] width 234 height 8
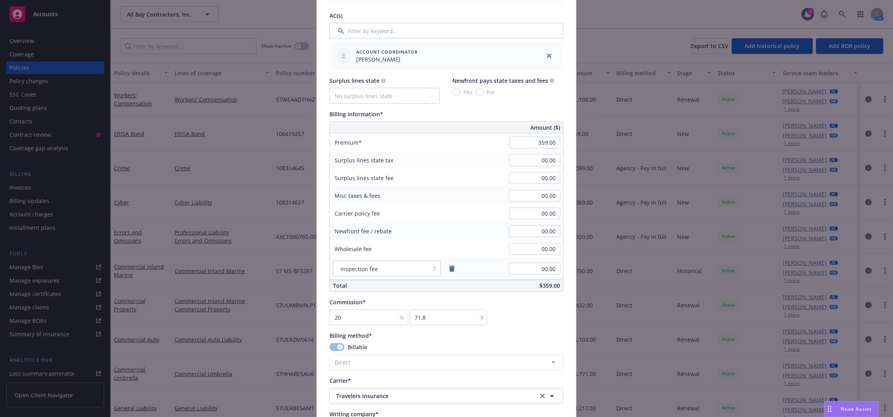
scroll to position [402, 0]
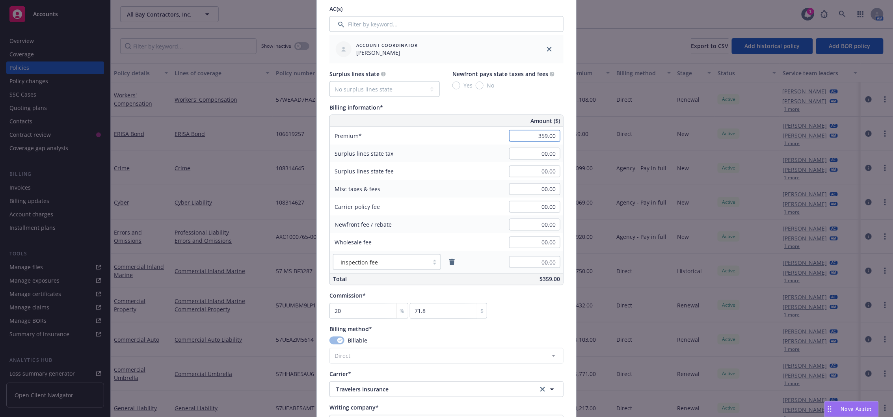
click at [523, 132] on input "359.00" at bounding box center [534, 136] width 51 height 12
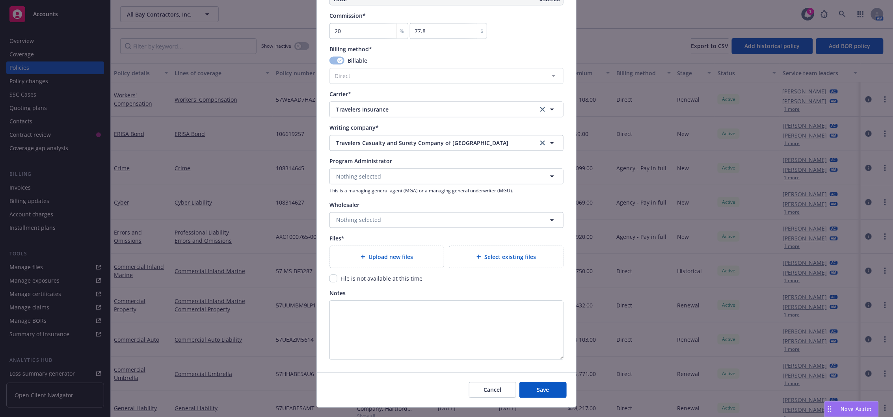
scroll to position [683, 0]
click at [375, 256] on span "Upload new files" at bounding box center [390, 256] width 45 height 8
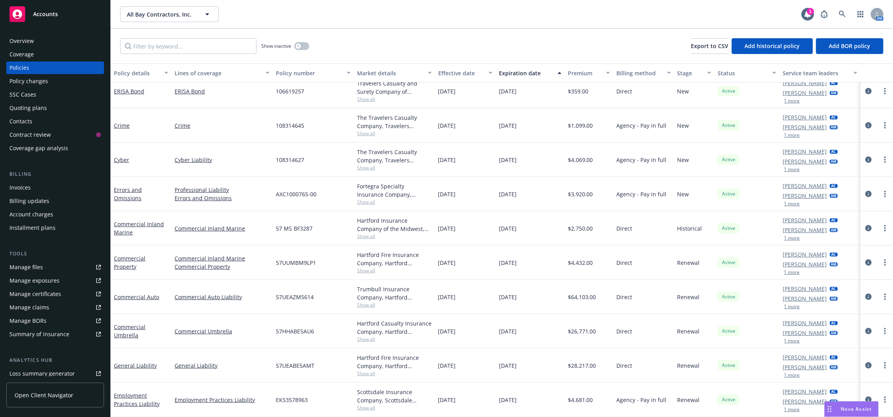
scroll to position [0, 0]
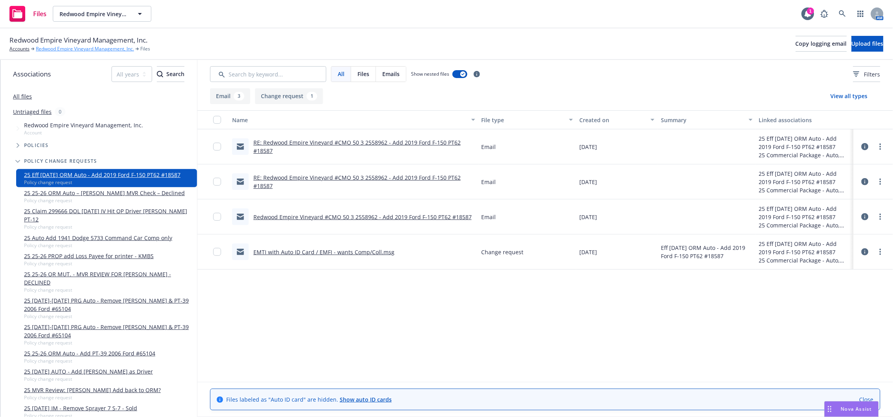
click at [86, 52] on link "Redwood Empire Vineyard Management, Inc." at bounding box center [85, 48] width 98 height 7
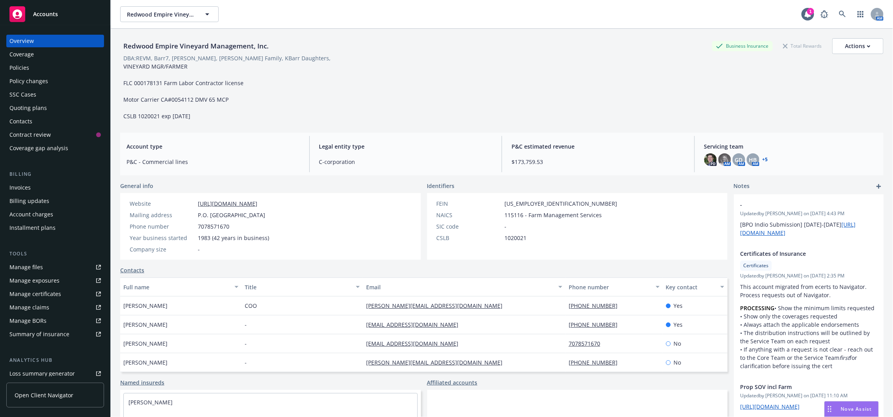
click at [32, 67] on div "Policies" at bounding box center [54, 67] width 91 height 13
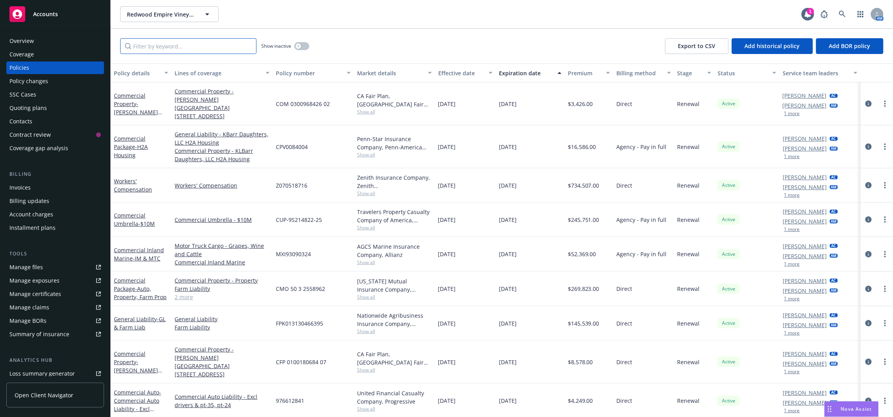
click at [232, 48] on input "Filter by keyword..." at bounding box center [188, 46] width 136 height 16
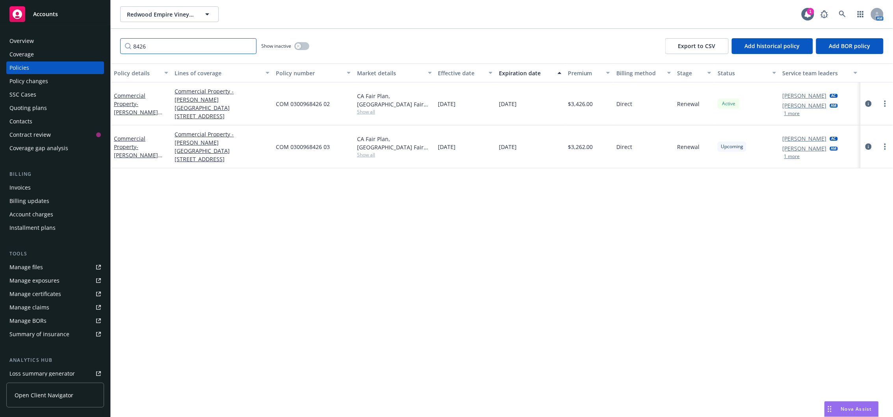
type input "8426"
click at [187, 16] on span "Redwood Empire Vineyard Management, Inc." at bounding box center [161, 14] width 68 height 8
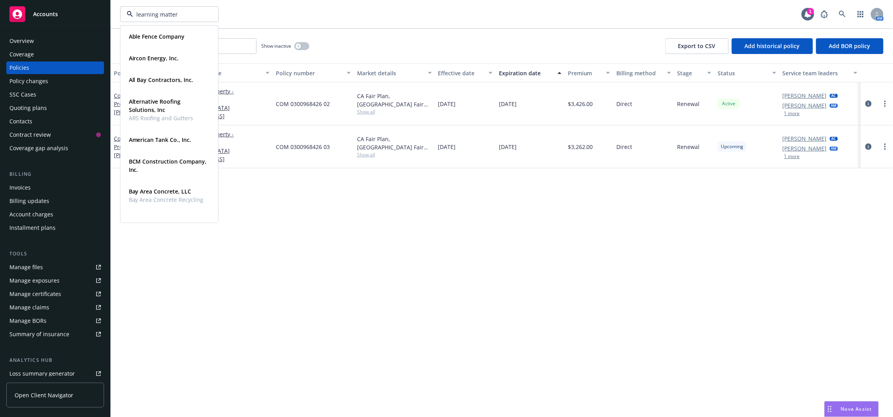
type input "learning matters"
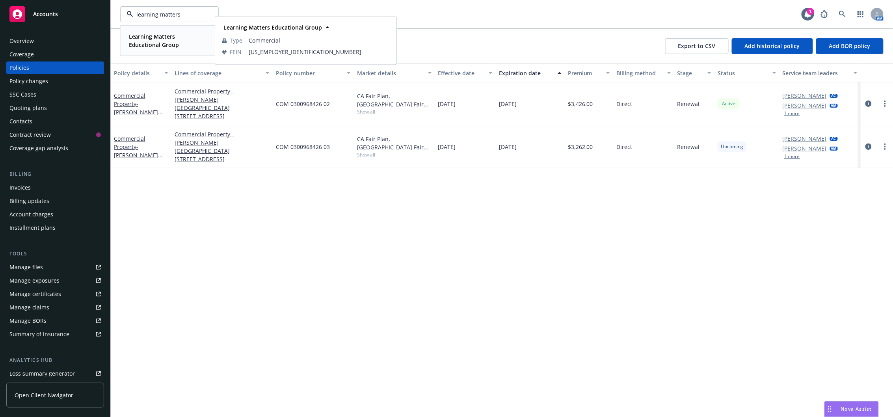
click at [172, 41] on strong "Learning Matters Educational Group" at bounding box center [154, 41] width 50 height 16
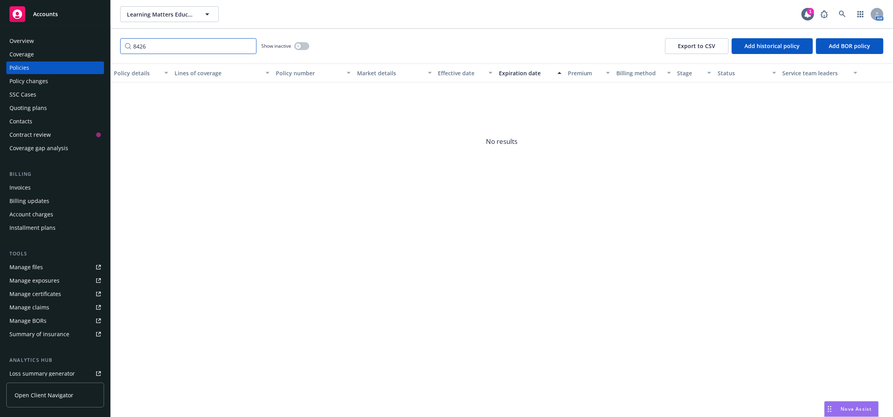
click at [161, 40] on input "8426" at bounding box center [188, 46] width 136 height 16
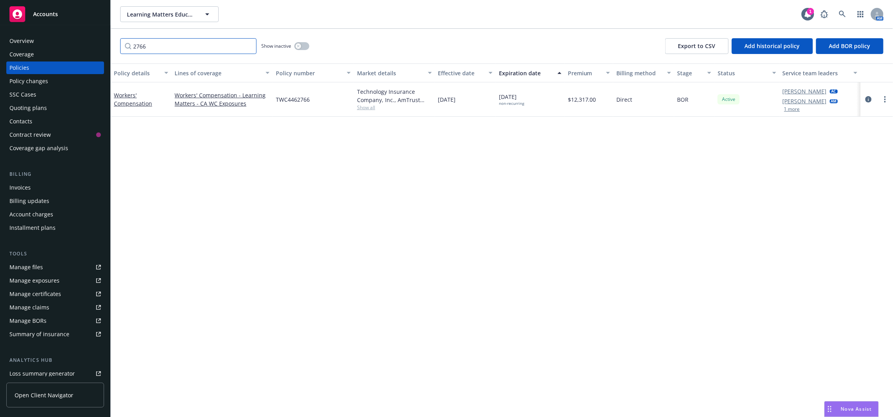
type input "2766"
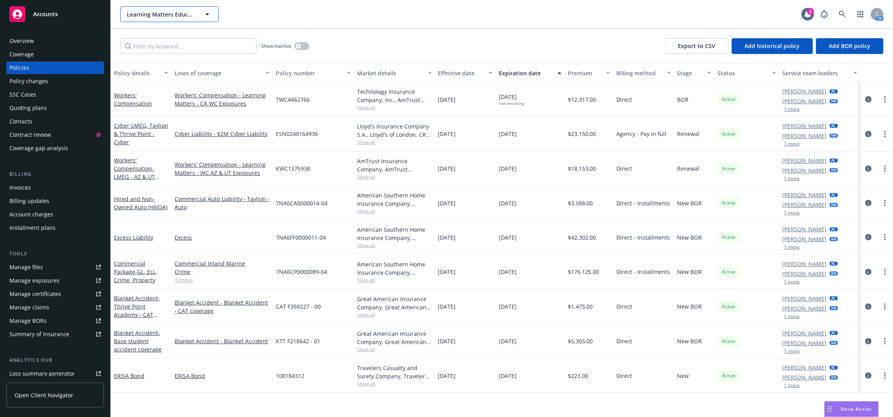
click at [188, 14] on span "Learning Matters Educational Group" at bounding box center [161, 14] width 68 height 8
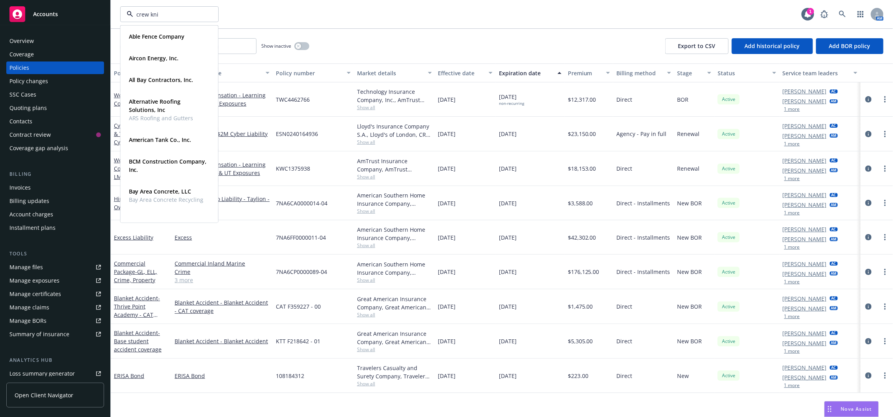
type input "crew knit"
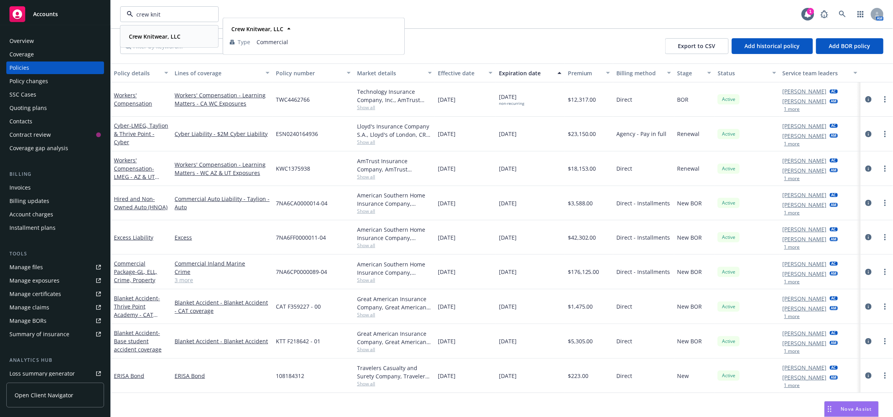
click at [163, 32] on div "Crew Knitwear, LLC" at bounding box center [154, 36] width 57 height 11
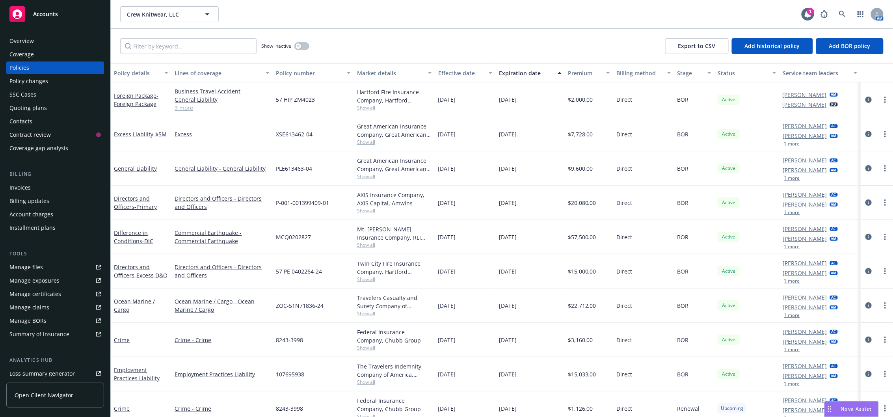
click at [51, 106] on div "Quoting plans" at bounding box center [54, 108] width 91 height 13
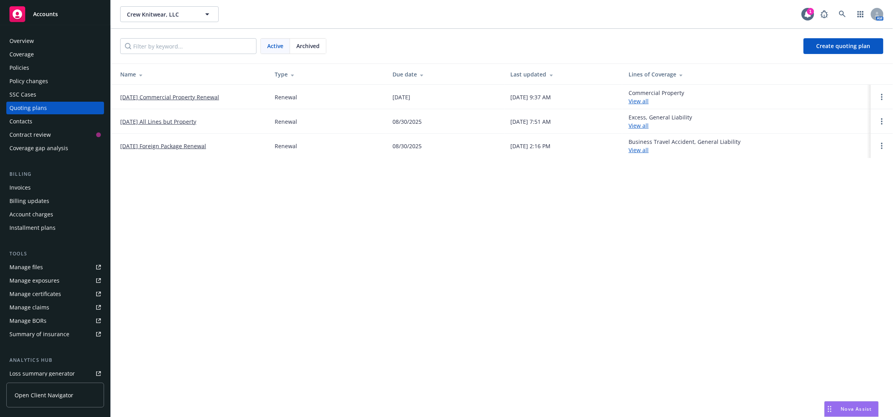
click at [177, 122] on link "08/31/2025 All Lines but Property" at bounding box center [158, 121] width 76 height 8
